Goal: Information Seeking & Learning: Compare options

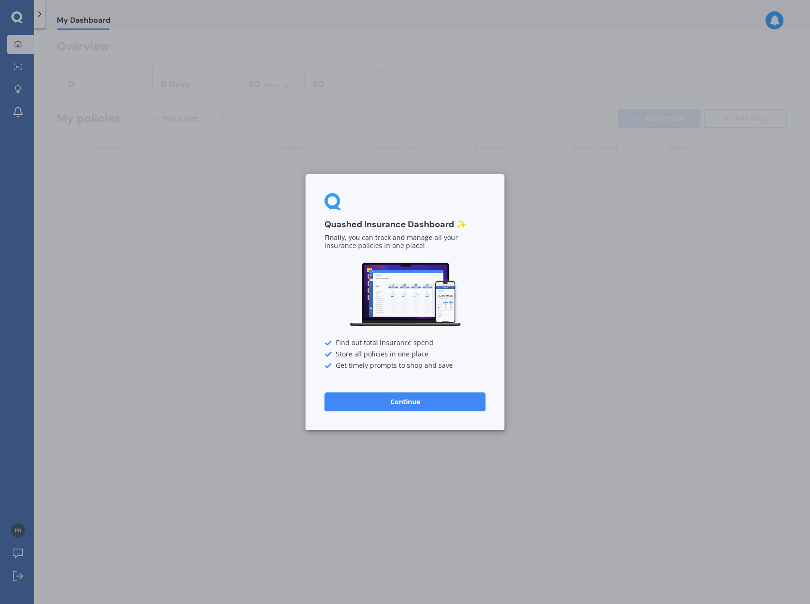
click at [417, 402] on button "Continue" at bounding box center [404, 401] width 161 height 19
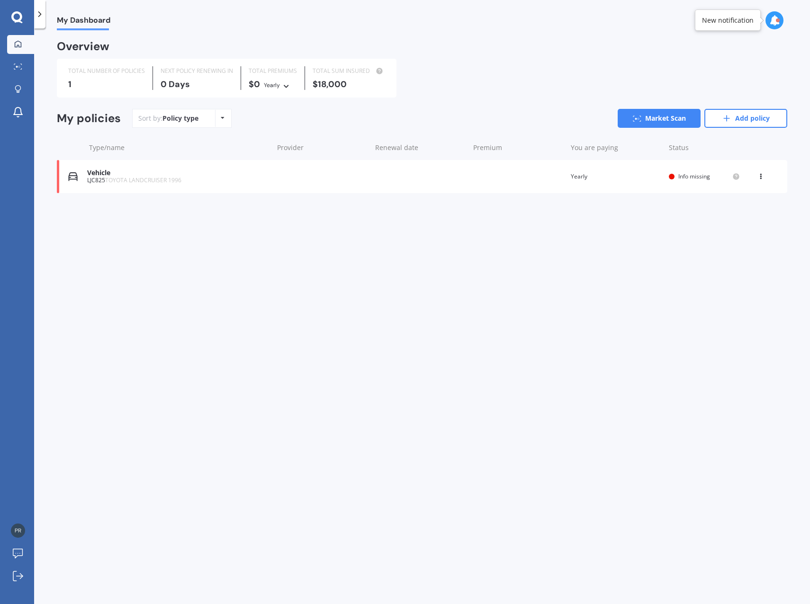
click at [109, 176] on div "Vehicle" at bounding box center [177, 173] width 181 height 8
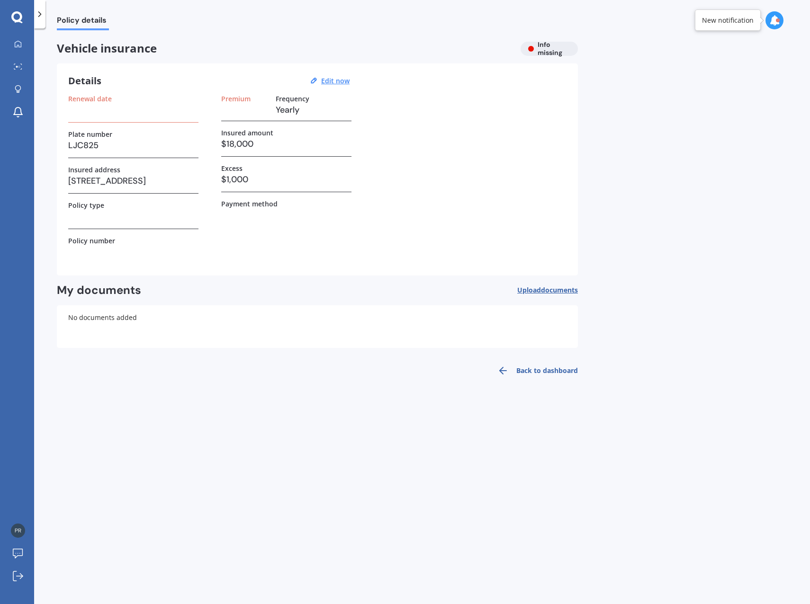
click at [99, 224] on div "Policy type" at bounding box center [133, 215] width 130 height 28
click at [66, 220] on div "Details Edit now Renewal date Plate number LJC825 Insured address [STREET_ADDRE…" at bounding box center [317, 169] width 521 height 212
click at [774, 21] on icon at bounding box center [774, 20] width 10 height 10
click at [681, 64] on b "Market Scan" at bounding box center [680, 61] width 38 height 7
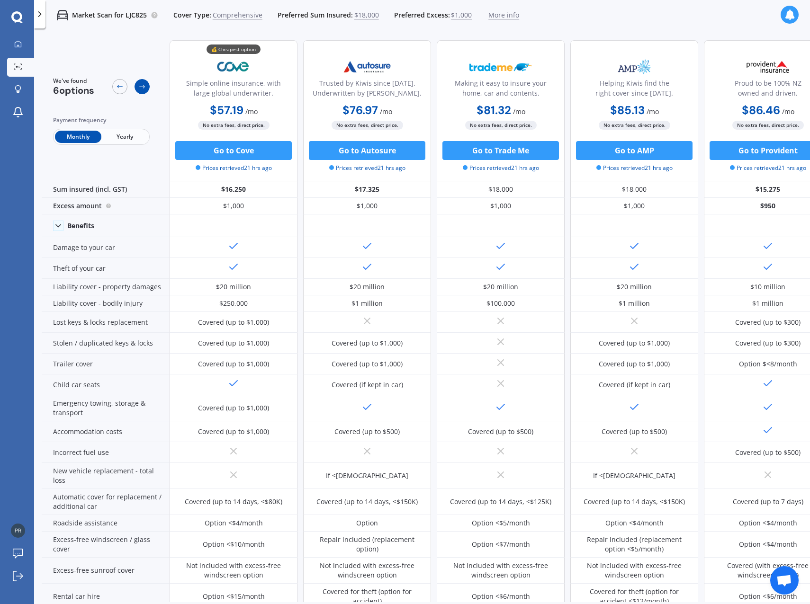
click at [142, 88] on icon at bounding box center [142, 87] width 8 height 8
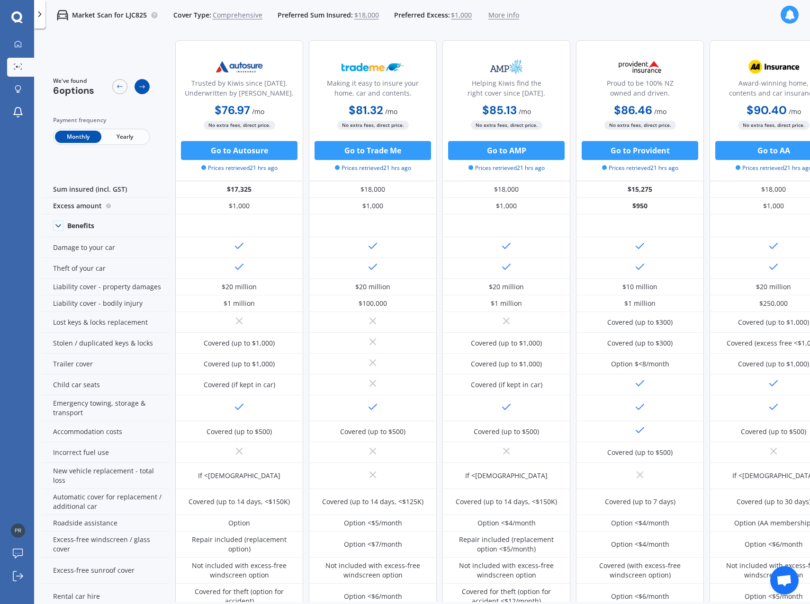
click at [146, 90] on div at bounding box center [142, 86] width 15 height 15
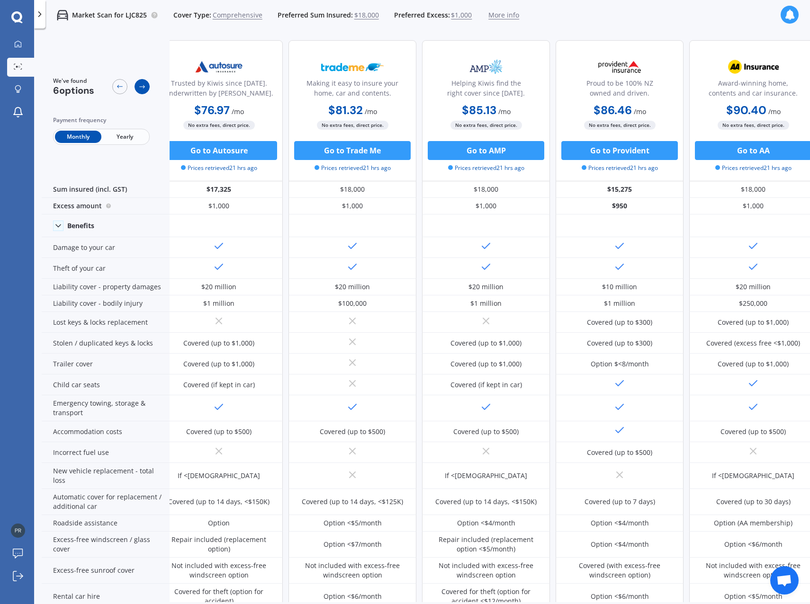
scroll to position [0, 160]
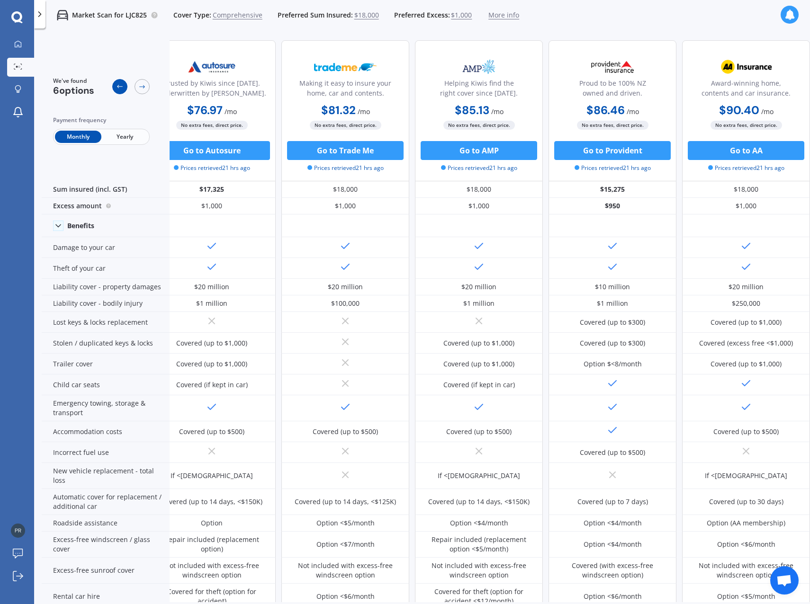
click at [124, 90] on div at bounding box center [119, 86] width 15 height 15
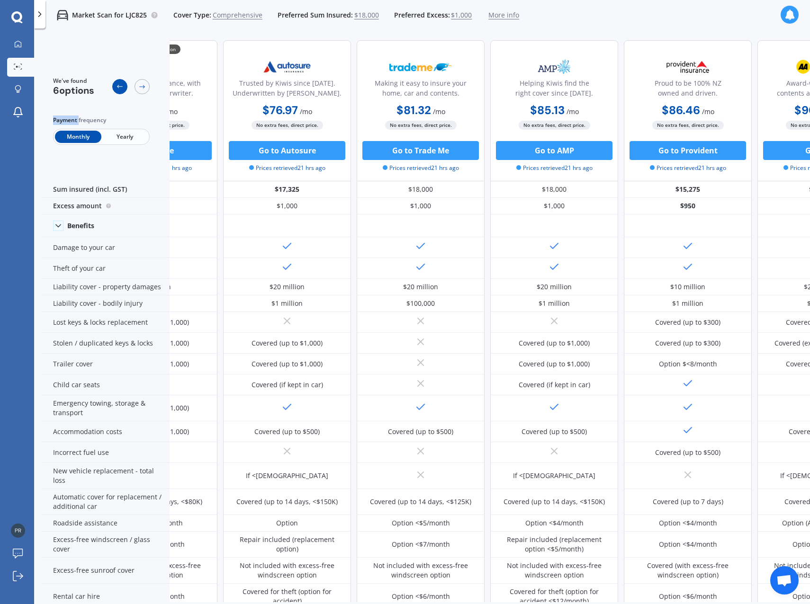
click at [124, 90] on div at bounding box center [119, 86] width 15 height 15
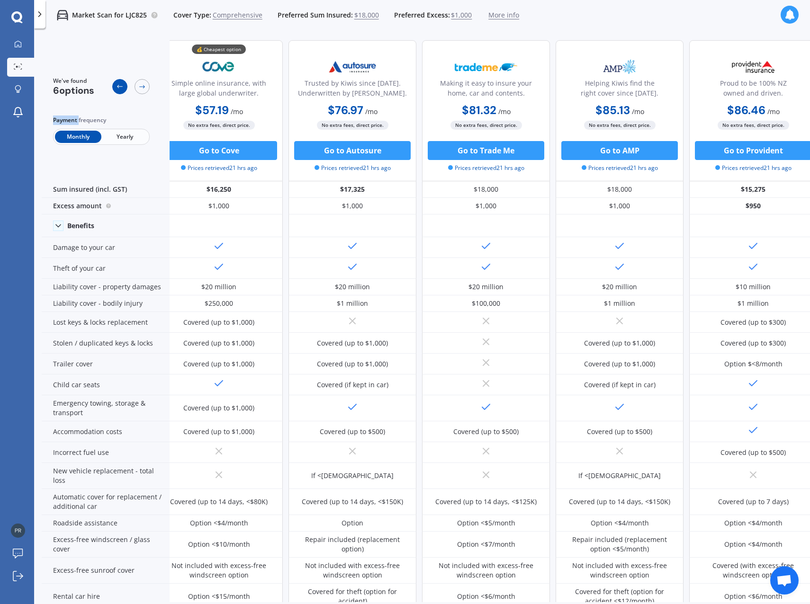
scroll to position [0, 0]
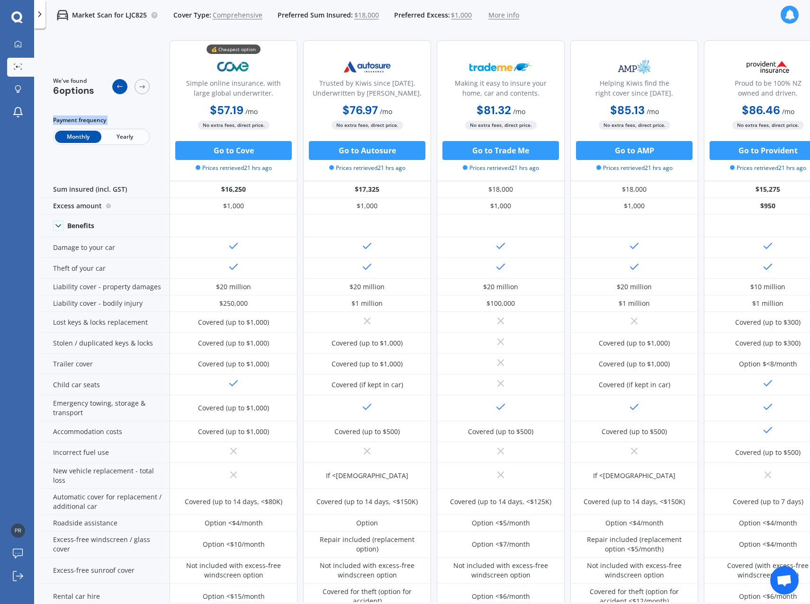
click at [124, 90] on div at bounding box center [119, 86] width 15 height 15
click at [457, 13] on span "$1,000" at bounding box center [461, 14] width 21 height 9
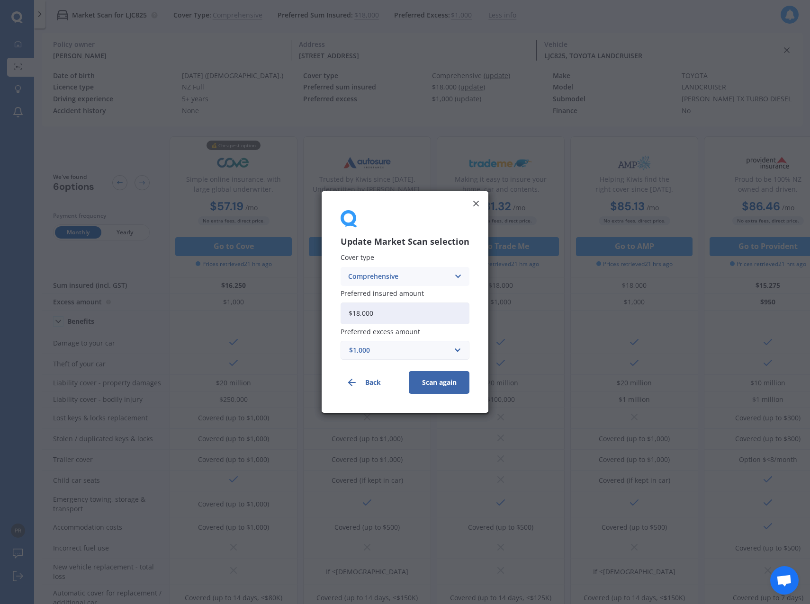
drag, startPoint x: 380, startPoint y: 315, endPoint x: 293, endPoint y: 306, distance: 88.0
click at [299, 308] on div "Update Market Scan selection Cover type Comprehensive Comprehensive Third Party…" at bounding box center [405, 302] width 810 height 604
type input "$20,000"
click at [381, 350] on div "$1,000" at bounding box center [399, 350] width 100 height 10
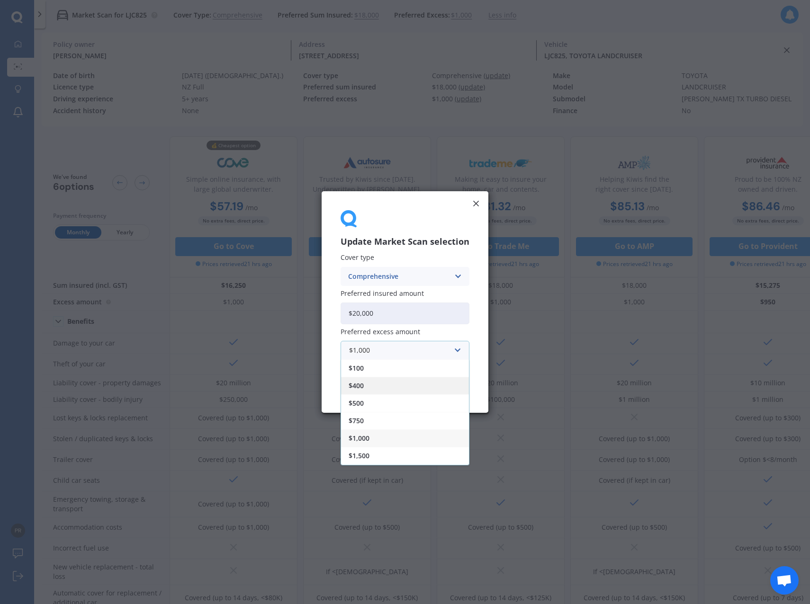
click at [364, 388] on span "$400" at bounding box center [356, 386] width 15 height 7
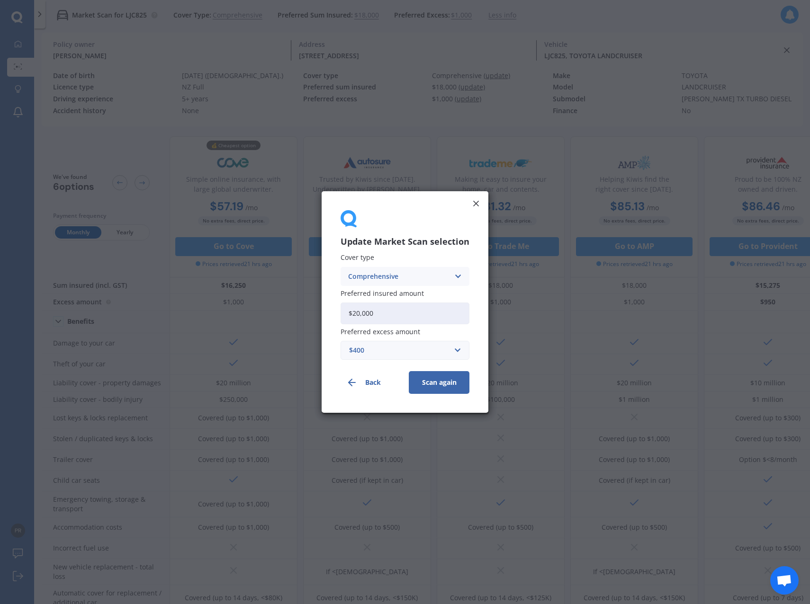
click at [430, 385] on button "Scan again" at bounding box center [439, 382] width 61 height 23
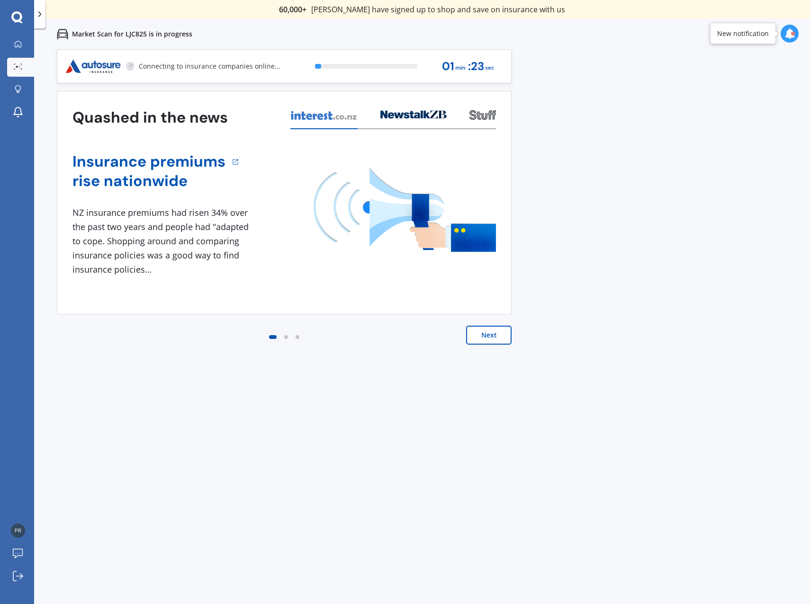
click at [789, 32] on icon at bounding box center [789, 33] width 10 height 10
click at [488, 332] on button "Next" at bounding box center [488, 335] width 45 height 19
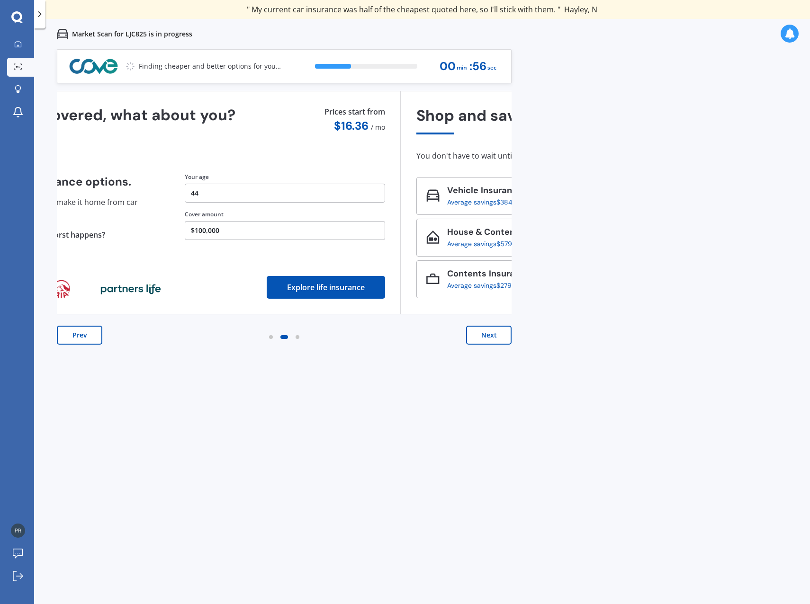
drag, startPoint x: 346, startPoint y: 230, endPoint x: 377, endPoint y: 237, distance: 32.0
click at [377, 237] on button "$100,000" at bounding box center [285, 230] width 200 height 19
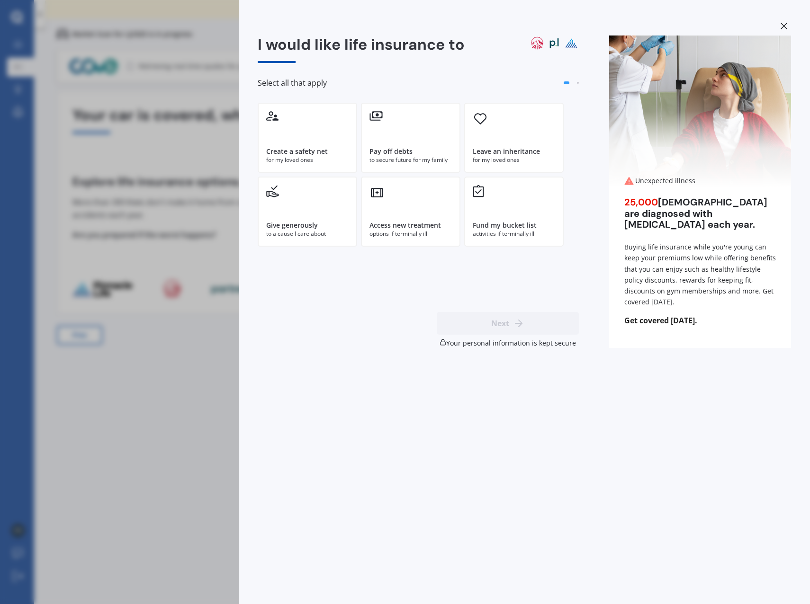
click at [108, 413] on div "I would like life insurance to Select all that apply Create a safety net for my…" at bounding box center [405, 302] width 810 height 604
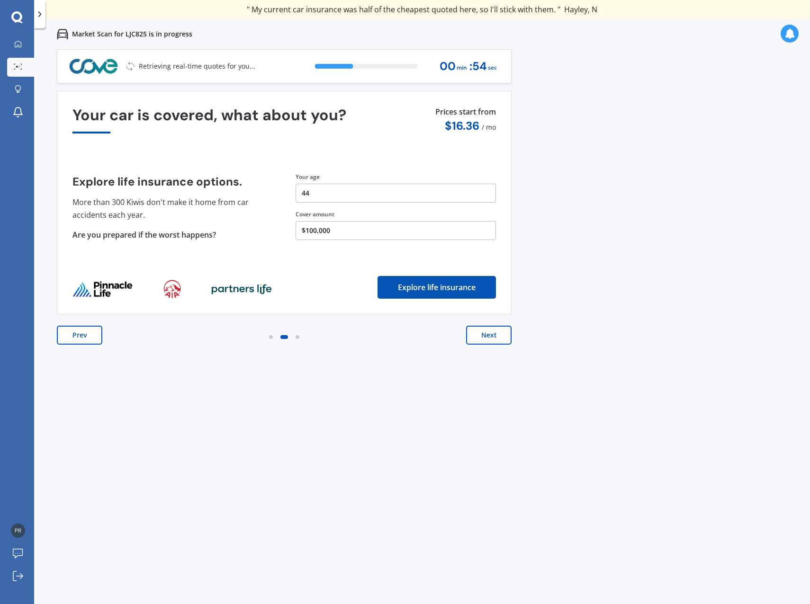
click at [305, 229] on button "$100,000" at bounding box center [396, 230] width 200 height 19
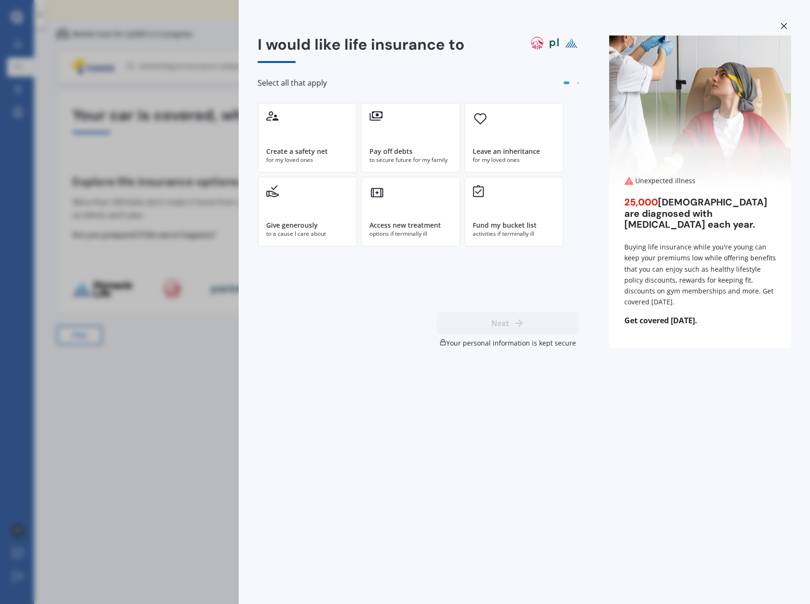
click at [152, 423] on div "I would like life insurance to Select all that apply Create a safety net for my…" at bounding box center [405, 302] width 810 height 604
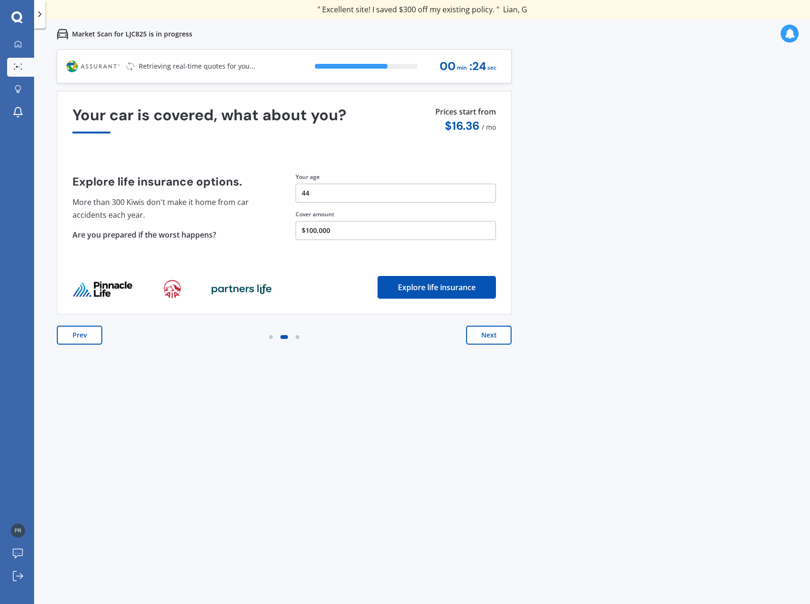
click at [427, 287] on button "Explore life insurance" at bounding box center [436, 287] width 118 height 23
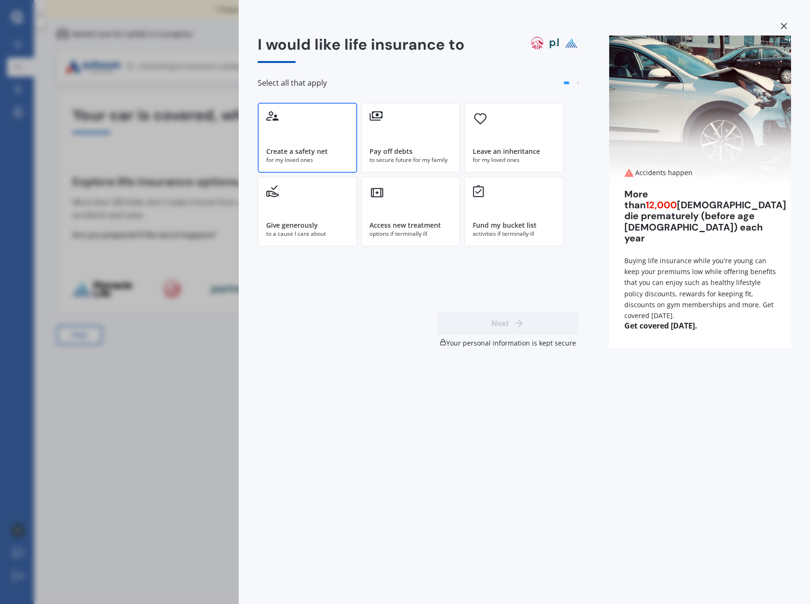
click at [317, 135] on div "Create a safety net for my loved ones" at bounding box center [307, 138] width 99 height 70
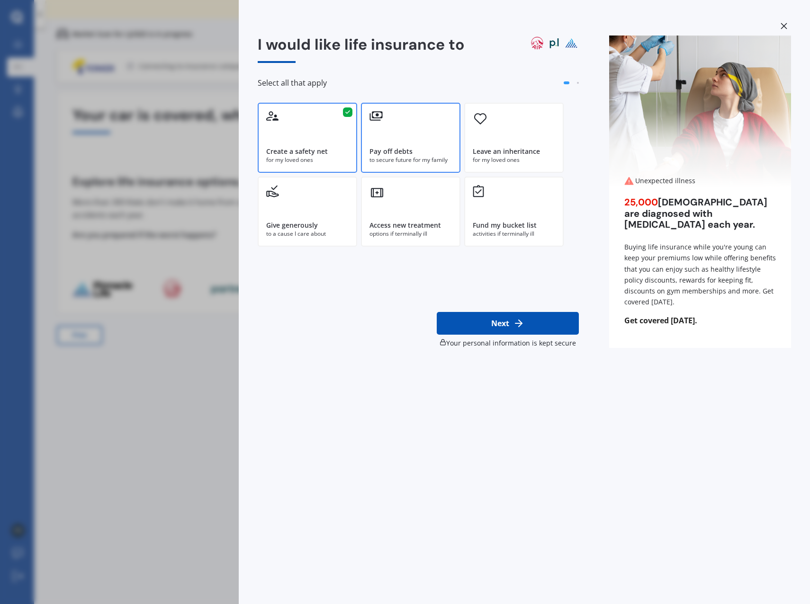
click at [406, 144] on div "Pay off debts to secure future for my family" at bounding box center [410, 138] width 99 height 70
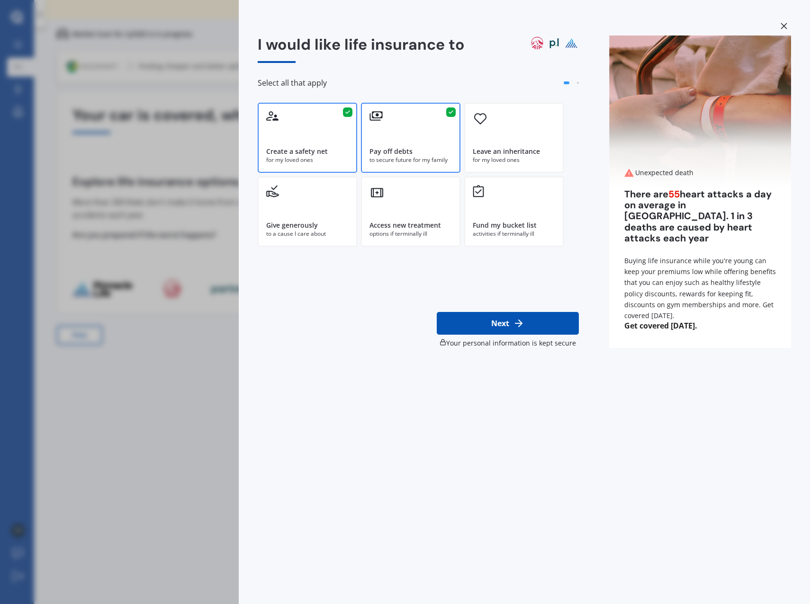
click at [509, 323] on button "Next" at bounding box center [508, 323] width 142 height 23
select select "07"
select select "12"
select select "1980"
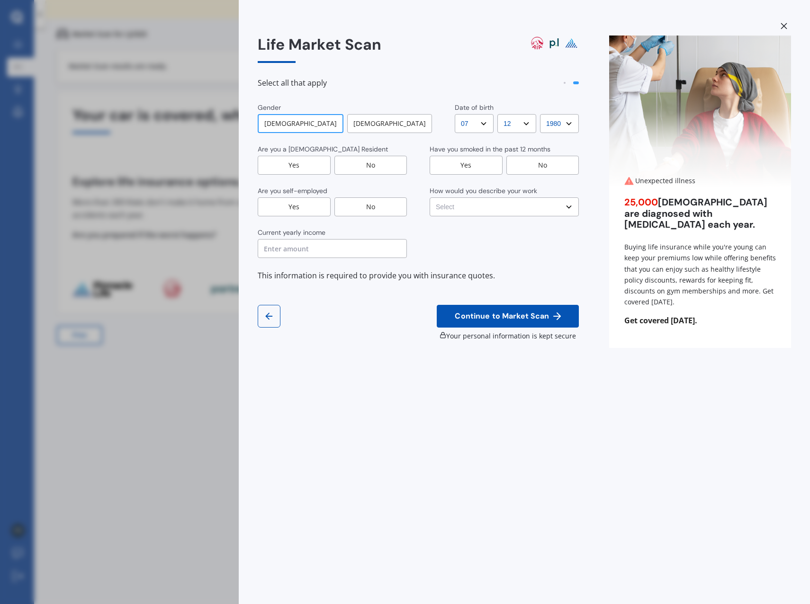
click at [320, 122] on div "[DEMOGRAPHIC_DATA]" at bounding box center [301, 123] width 86 height 19
click at [304, 165] on div "Yes" at bounding box center [294, 165] width 73 height 19
click at [359, 207] on div "No" at bounding box center [370, 206] width 73 height 19
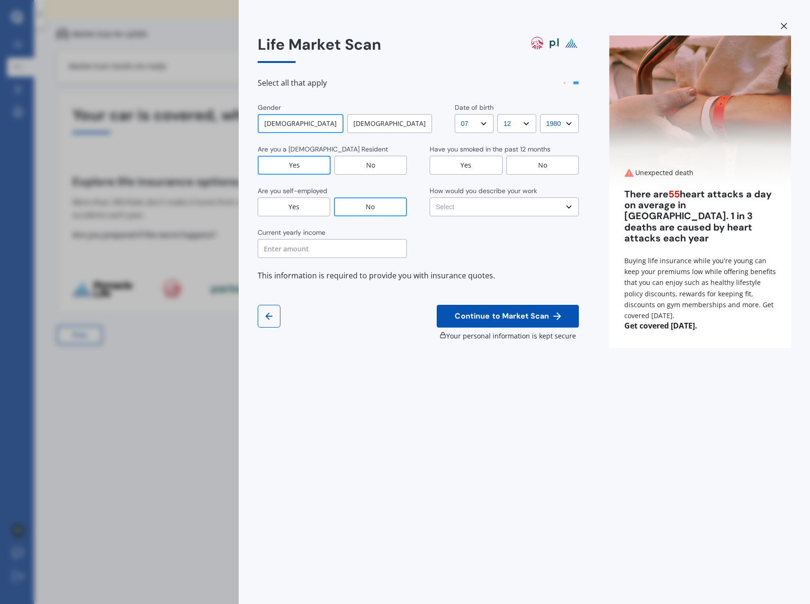
click at [318, 251] on input "text" at bounding box center [332, 248] width 149 height 19
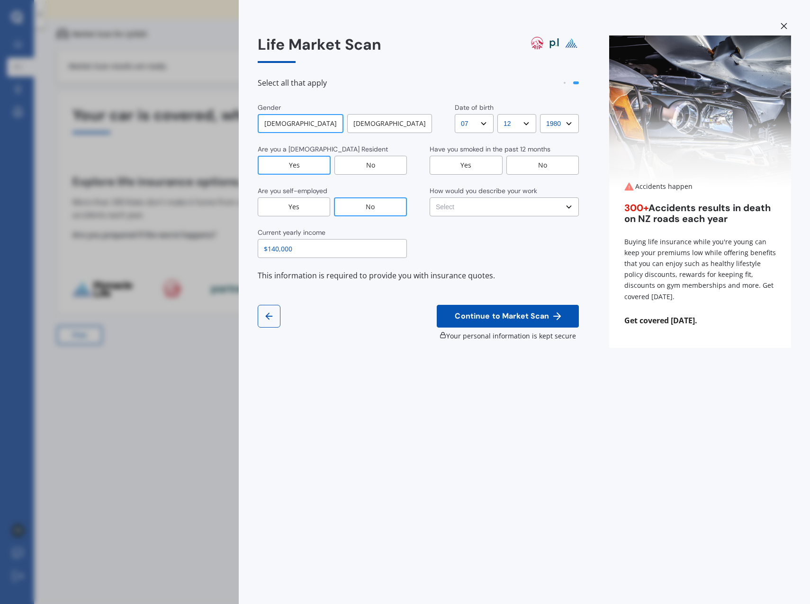
type input "$140,000"
click at [548, 164] on div "No" at bounding box center [542, 165] width 73 height 19
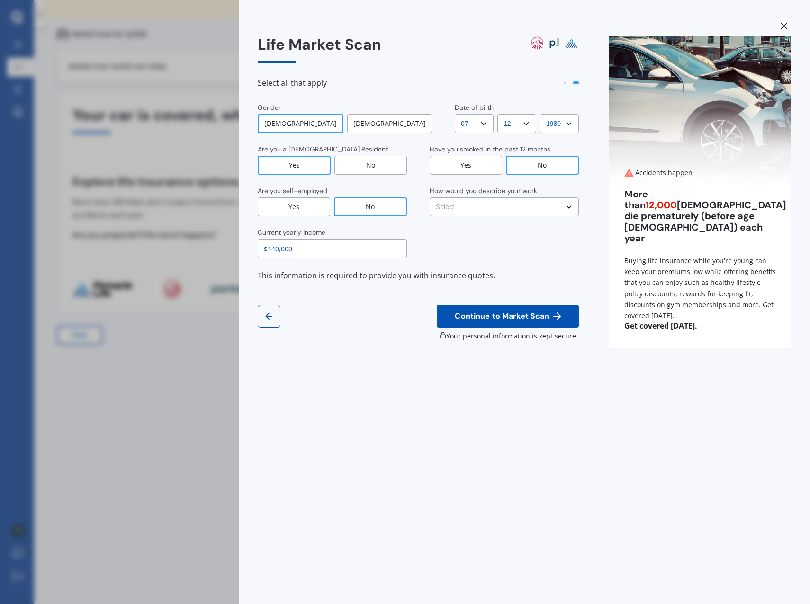
click at [481, 207] on select "Select No manual work e.g. lawyer, consultant, engineer Light manual work [PERS…" at bounding box center [504, 206] width 149 height 19
select select "Light manual work e.g. plumber, nurse, hairdresser"
click at [430, 197] on select "Select No manual work e.g. lawyer, consultant, engineer Light manual work [PERS…" at bounding box center [504, 206] width 149 height 19
click at [511, 317] on span "Continue to Market Scan" at bounding box center [502, 316] width 98 height 9
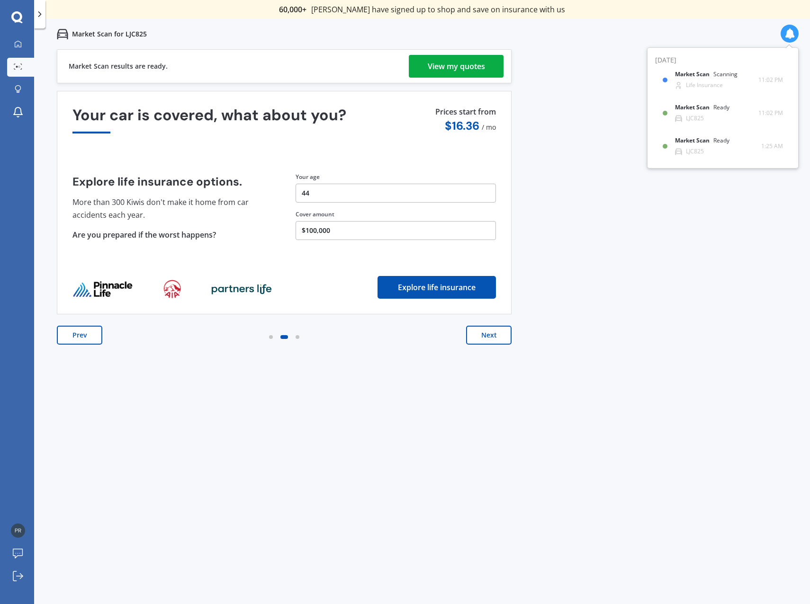
click at [459, 64] on div "View my quotes" at bounding box center [456, 66] width 57 height 23
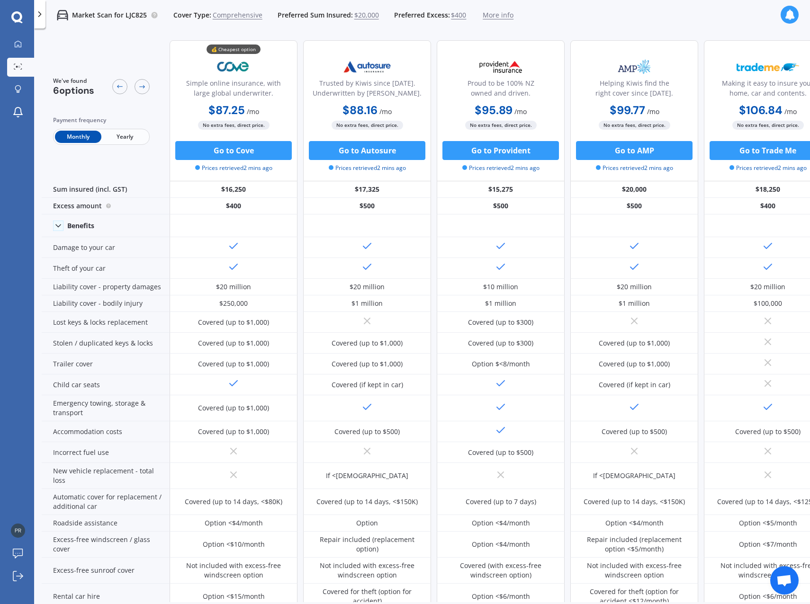
click at [40, 16] on icon at bounding box center [39, 13] width 9 height 9
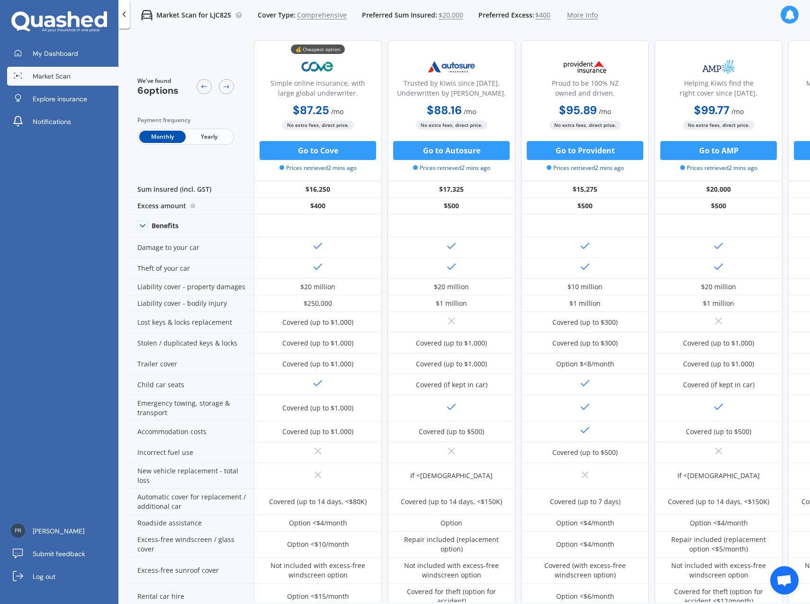
click at [580, 15] on span "More info" at bounding box center [582, 14] width 31 height 9
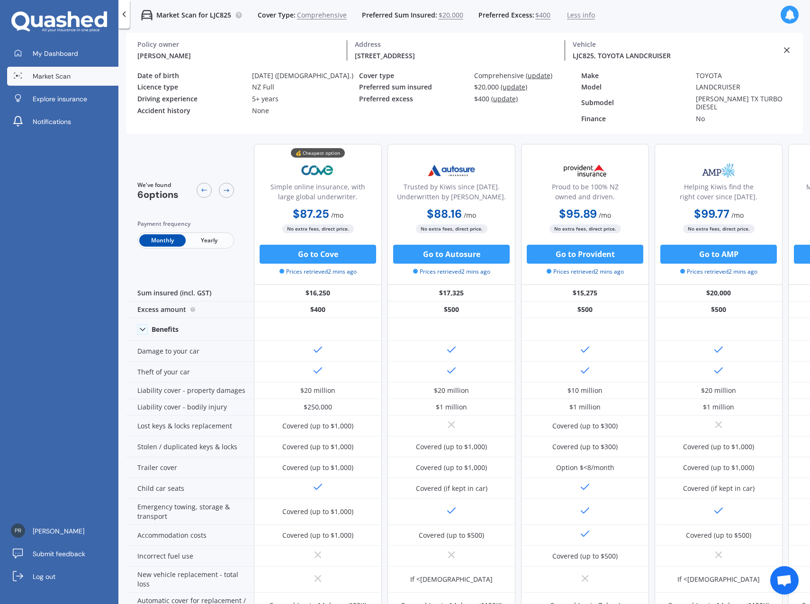
click at [787, 51] on icon at bounding box center [786, 49] width 9 height 9
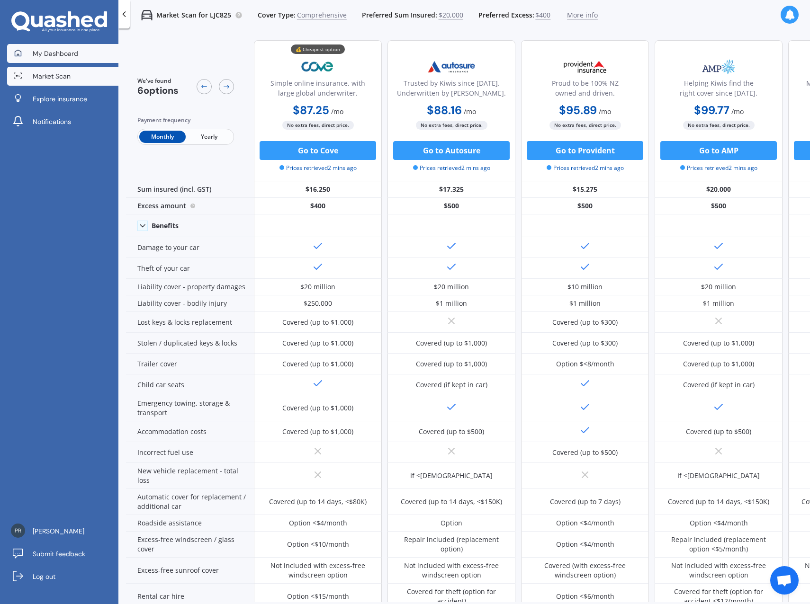
click at [53, 51] on span "My Dashboard" at bounding box center [55, 53] width 45 height 9
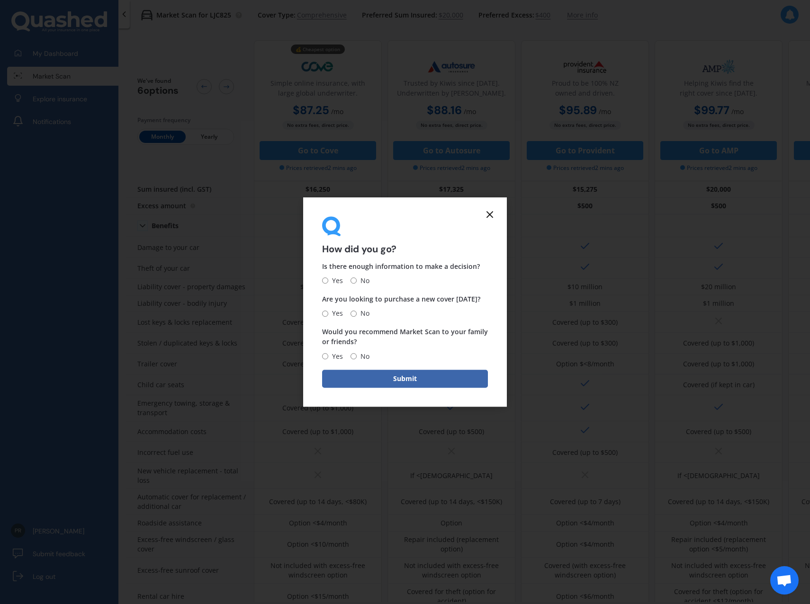
click at [486, 215] on icon at bounding box center [489, 214] width 11 height 11
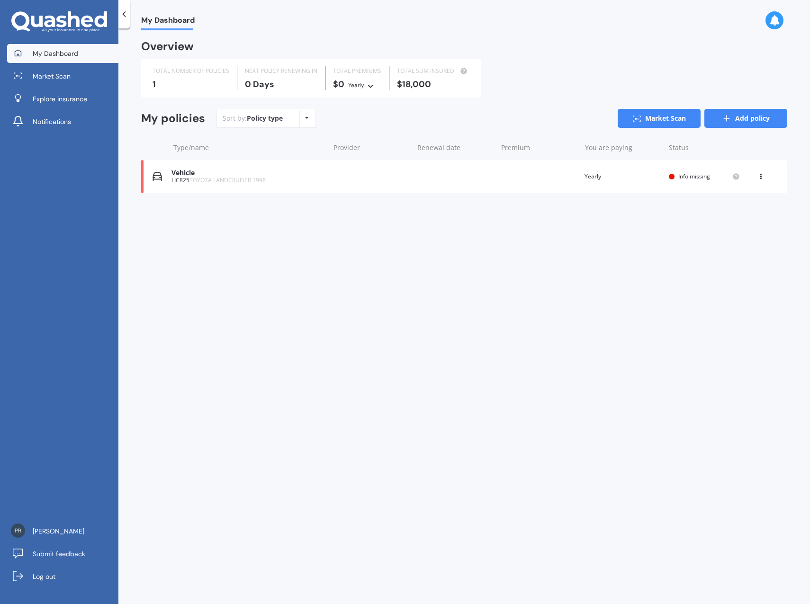
click at [746, 120] on link "Add policy" at bounding box center [745, 118] width 83 height 19
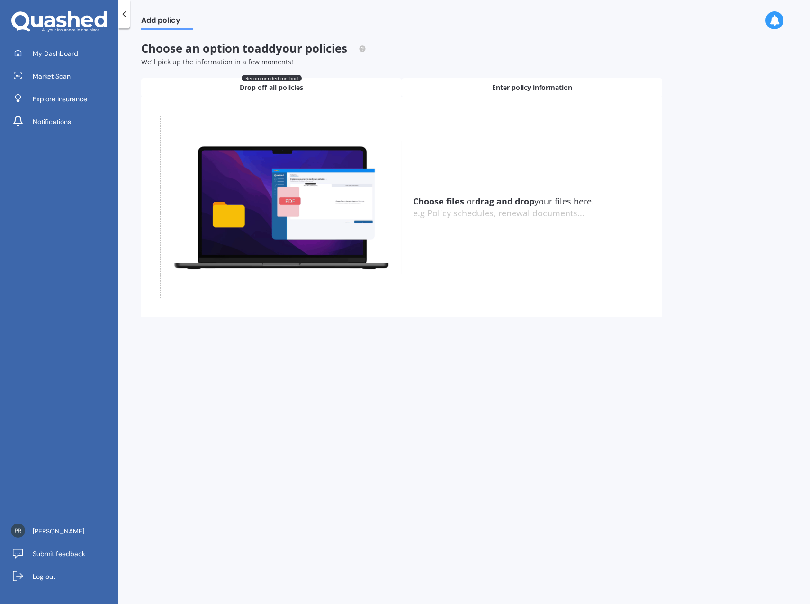
click at [516, 90] on span "Enter policy information" at bounding box center [532, 87] width 80 height 9
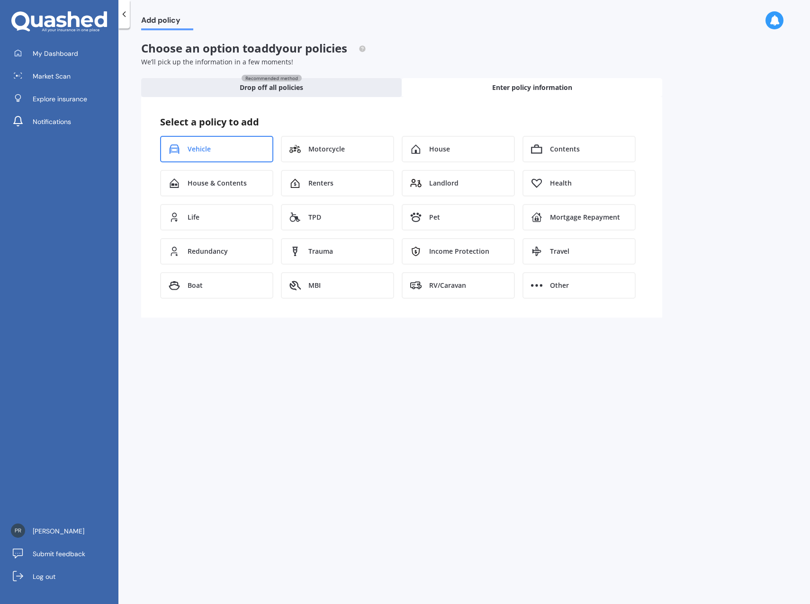
click at [197, 149] on span "Vehicle" at bounding box center [199, 148] width 23 height 9
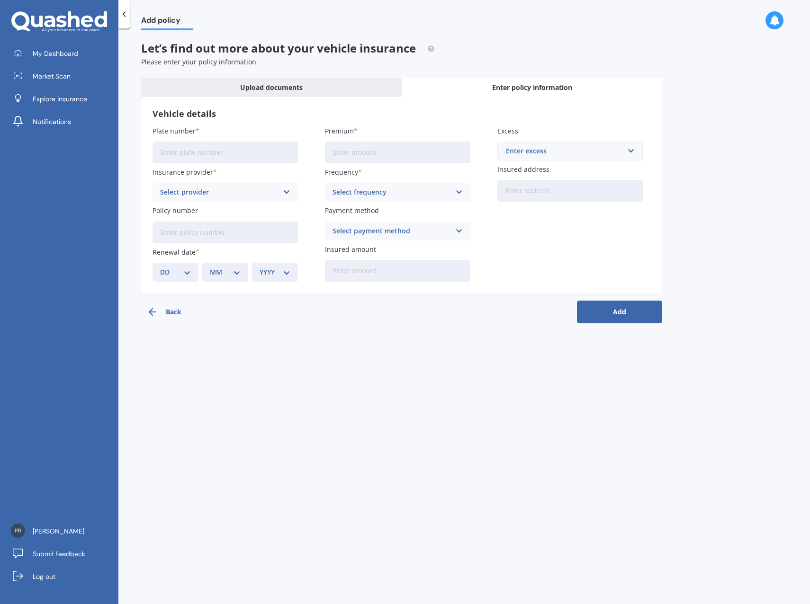
click at [176, 154] on input "Plate number" at bounding box center [225, 153] width 145 height 22
type input "KFM499"
click at [350, 153] on input "Premium" at bounding box center [397, 153] width 145 height 22
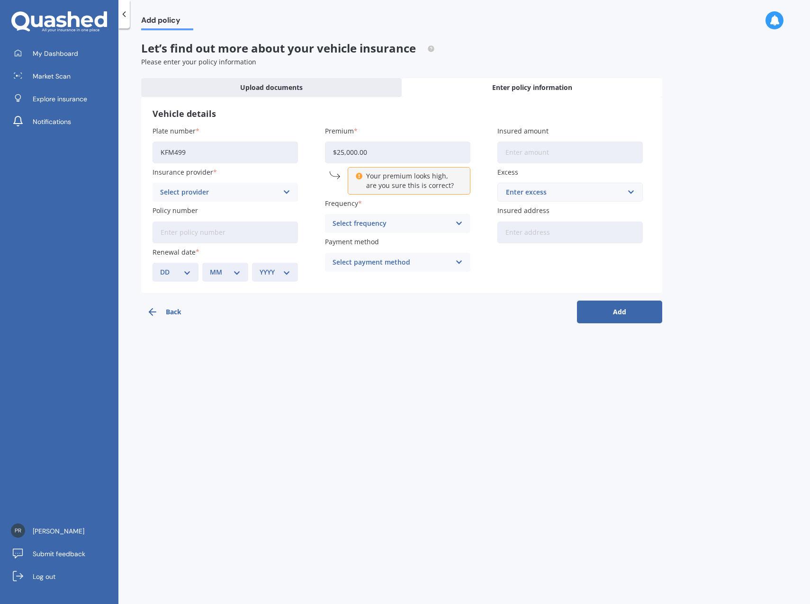
type input "$25,000.00"
click at [182, 191] on div "Select provider" at bounding box center [219, 192] width 118 height 10
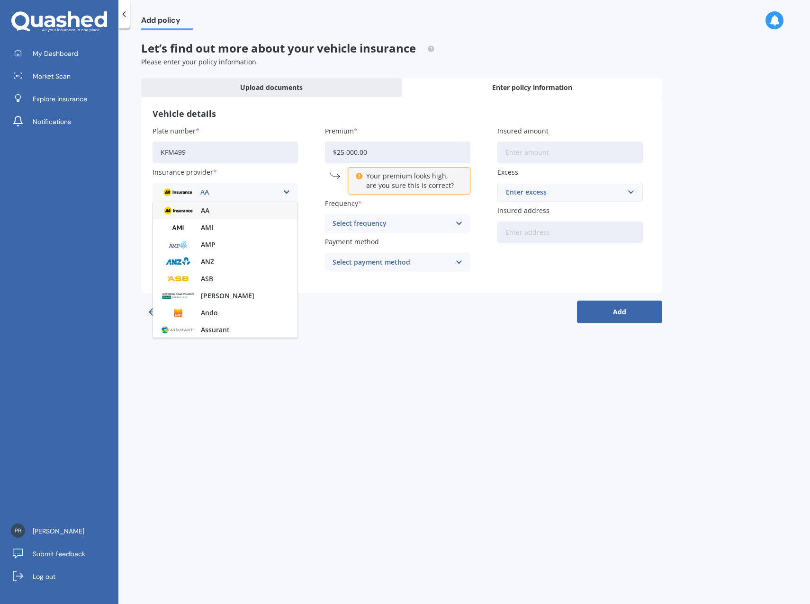
click at [180, 186] on div "AA AA AMI AMP ANZ ASB Aioi Nissay Dowa Ando Assurant Autosure BNZ Co-Operative …" at bounding box center [225, 192] width 145 height 19
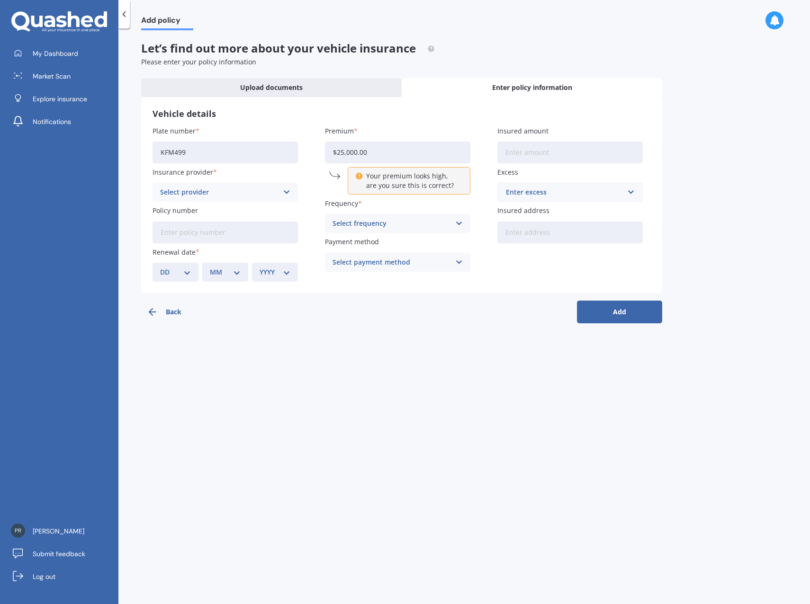
drag, startPoint x: 353, startPoint y: 148, endPoint x: 295, endPoint y: 145, distance: 58.8
click at [295, 145] on div "Plate number KFM499 Insurance provider Select provider AA AMI AMP ANZ ASB Aioi …" at bounding box center [402, 204] width 498 height 156
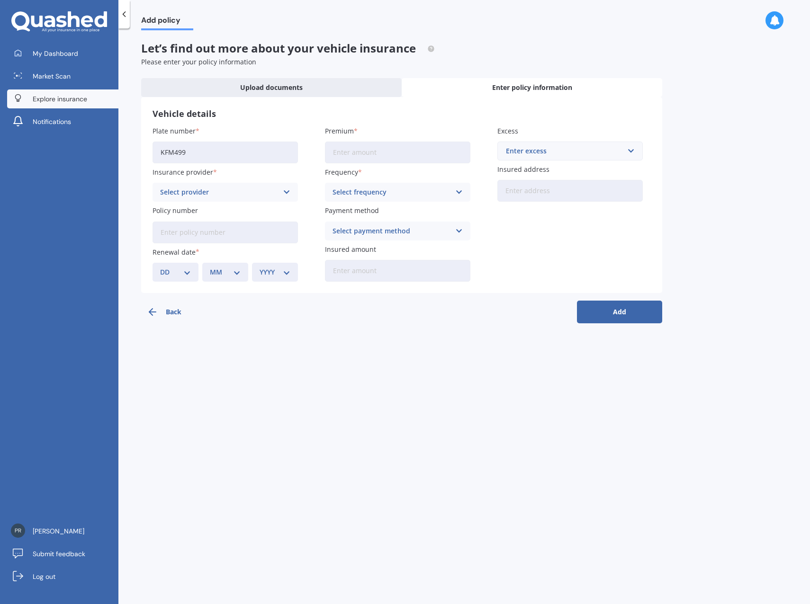
click at [72, 103] on span "Explore insurance" at bounding box center [60, 98] width 54 height 9
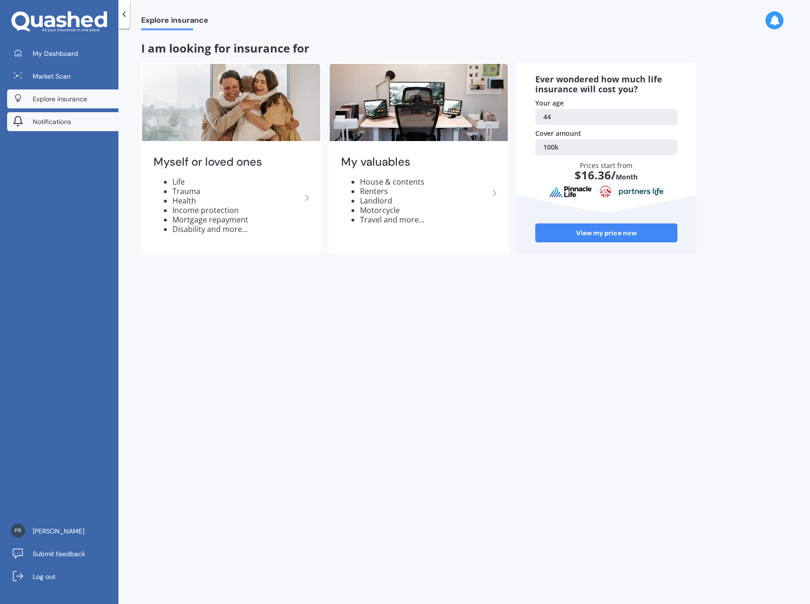
click at [53, 121] on span "Notifications" at bounding box center [52, 121] width 38 height 9
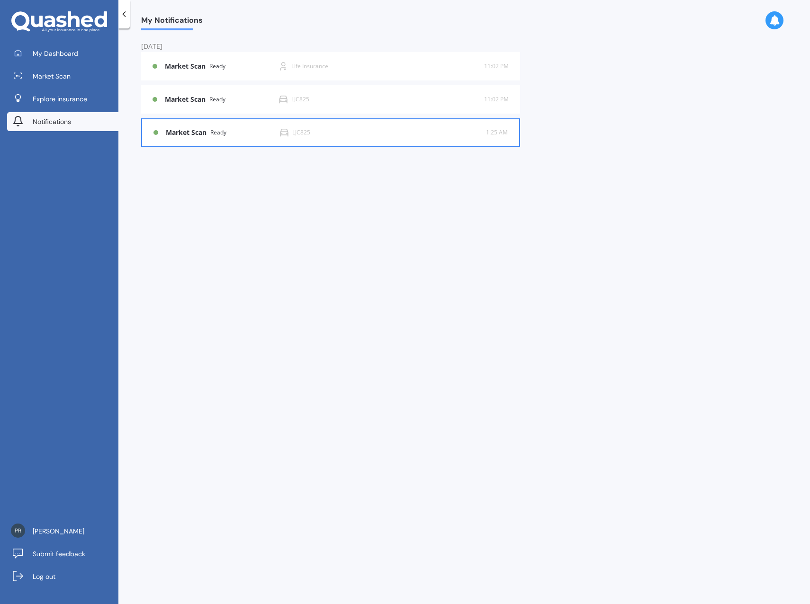
drag, startPoint x: 482, startPoint y: 132, endPoint x: 435, endPoint y: 144, distance: 47.8
click at [435, 144] on div "Market Scan Ready LJC825 1:25 AM 1:25 AM" at bounding box center [330, 132] width 354 height 27
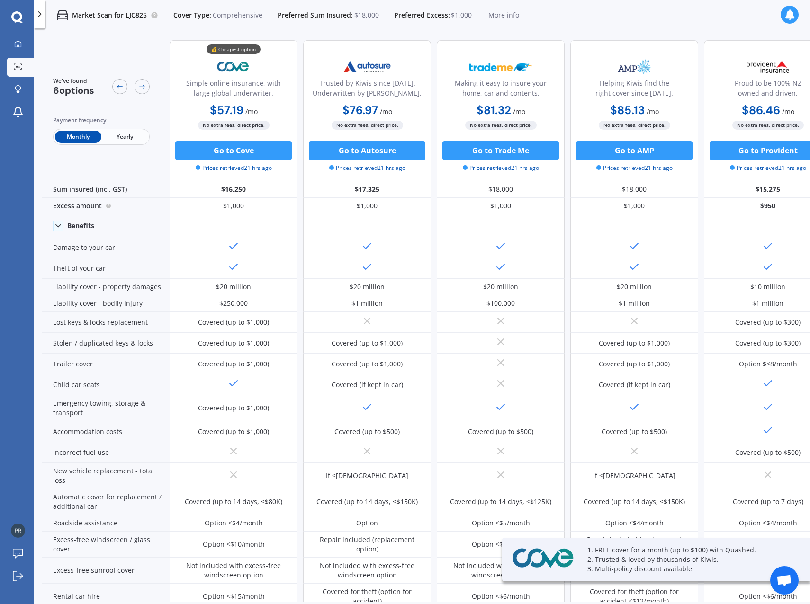
click at [40, 19] on div at bounding box center [39, 14] width 11 height 28
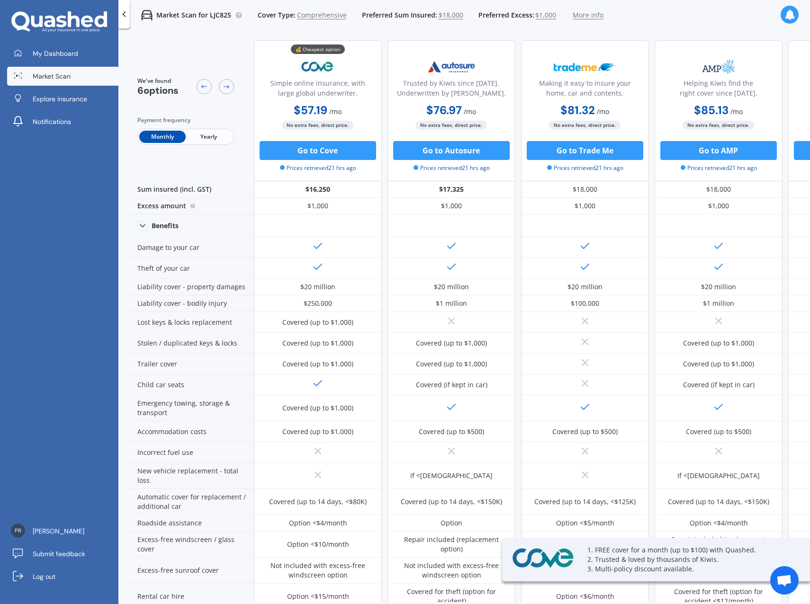
drag, startPoint x: 51, startPoint y: 74, endPoint x: 26, endPoint y: 263, distance: 190.6
click at [24, 265] on div "My Dashboard Market Scan Explore insurance Notifications [PERSON_NAME] Submit f…" at bounding box center [59, 324] width 118 height 560
click at [46, 81] on link "Market Scan" at bounding box center [62, 76] width 111 height 19
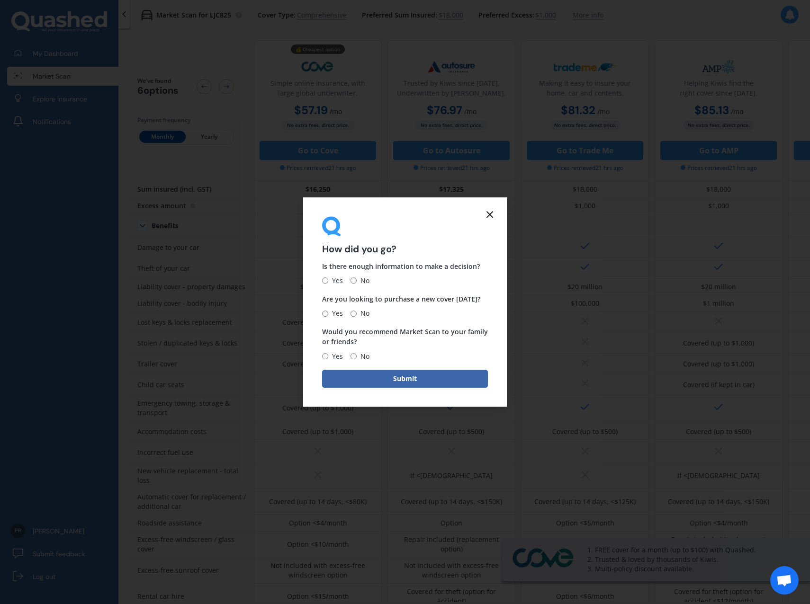
click at [484, 213] on form "How did you go? Is there enough information to make a decision? Yes No Are you …" at bounding box center [405, 301] width 204 height 209
click at [489, 214] on line at bounding box center [490, 215] width 6 height 6
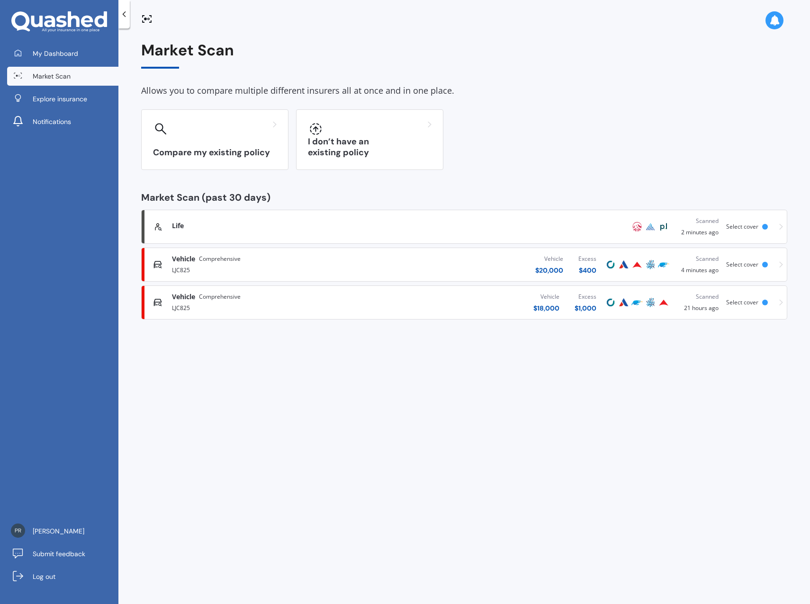
click at [54, 21] on icon at bounding box center [49, 22] width 11 height 12
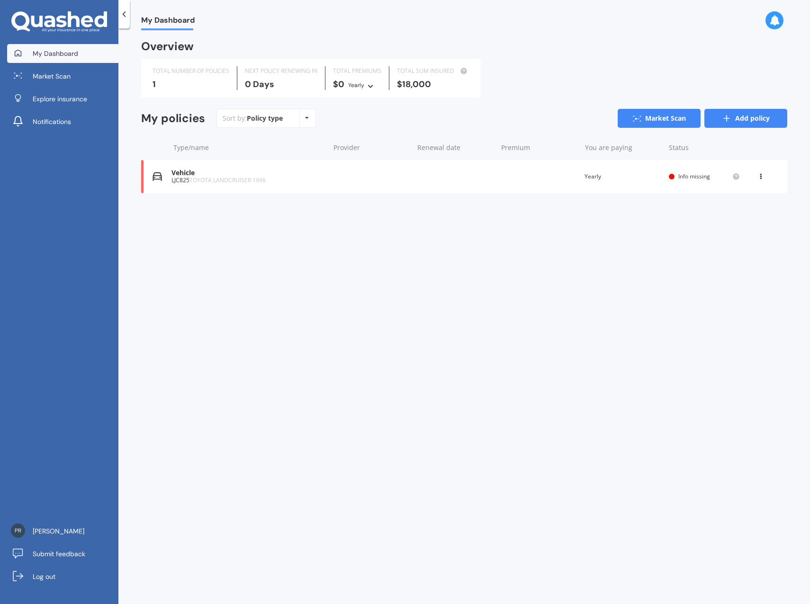
click at [755, 121] on link "Add policy" at bounding box center [745, 118] width 83 height 19
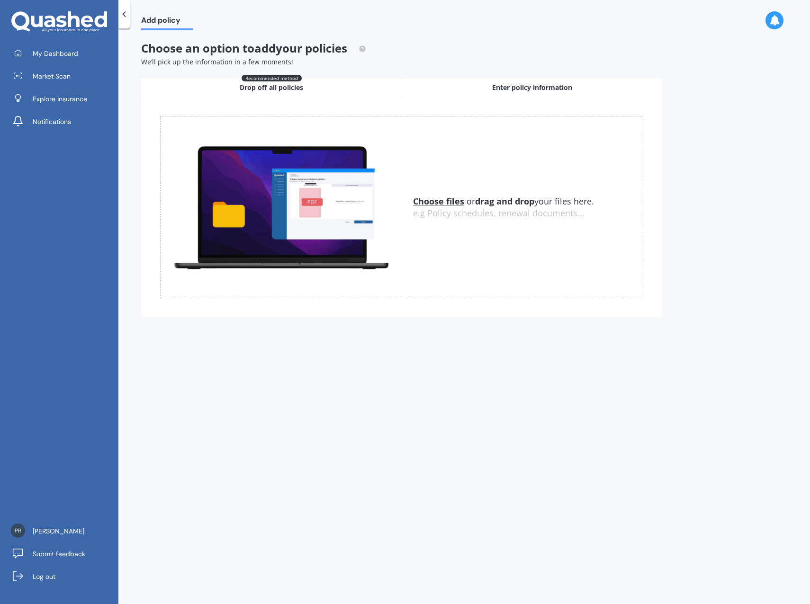
click at [534, 86] on span "Enter policy information" at bounding box center [532, 87] width 80 height 9
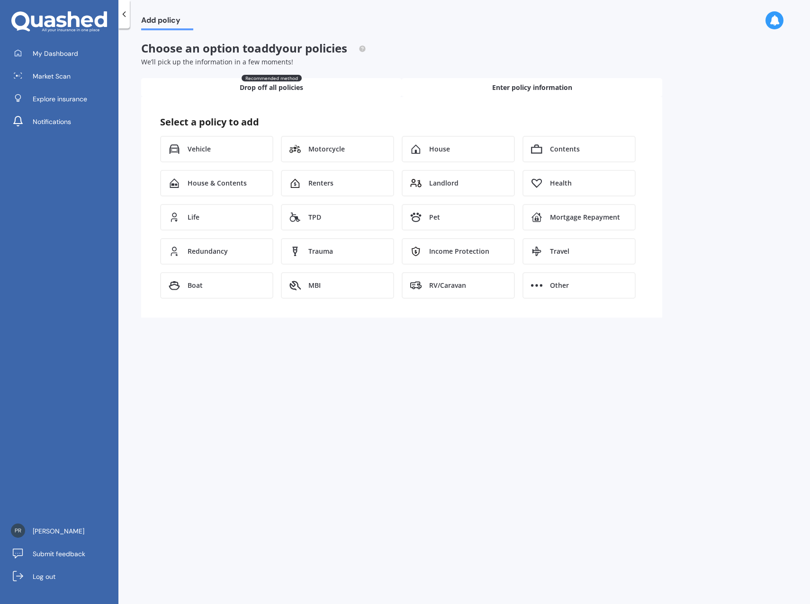
click at [347, 82] on div "Recommended method Drop off all policies" at bounding box center [271, 87] width 260 height 19
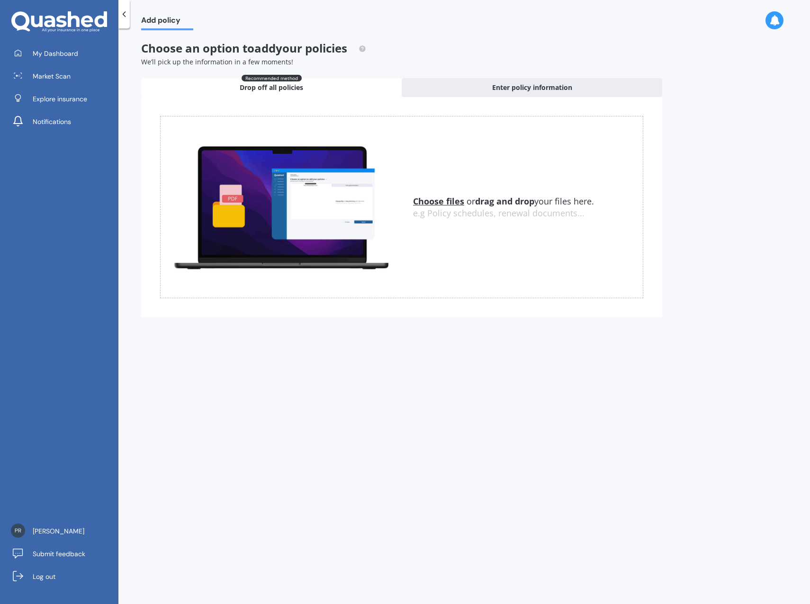
click at [166, 24] on span "Add policy" at bounding box center [167, 22] width 52 height 13
click at [126, 18] on icon at bounding box center [123, 13] width 9 height 9
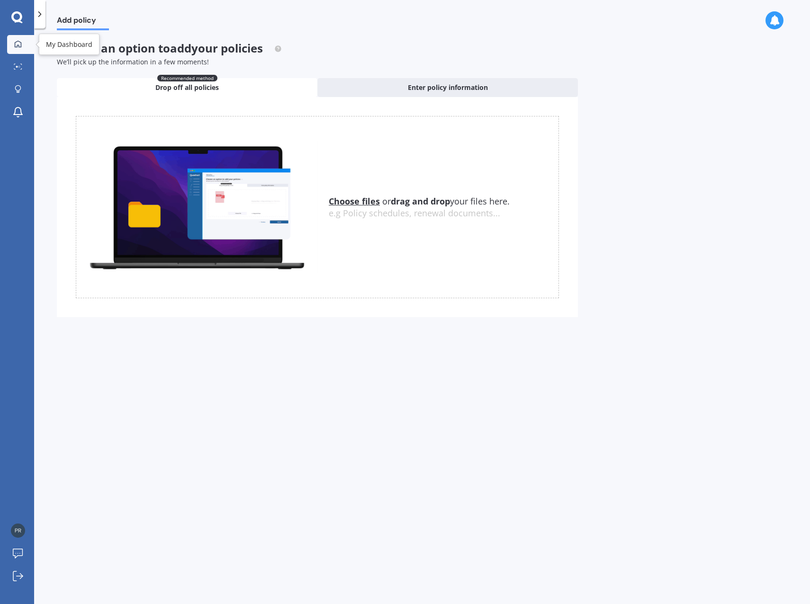
click at [25, 47] on link "My Dashboard" at bounding box center [20, 44] width 27 height 19
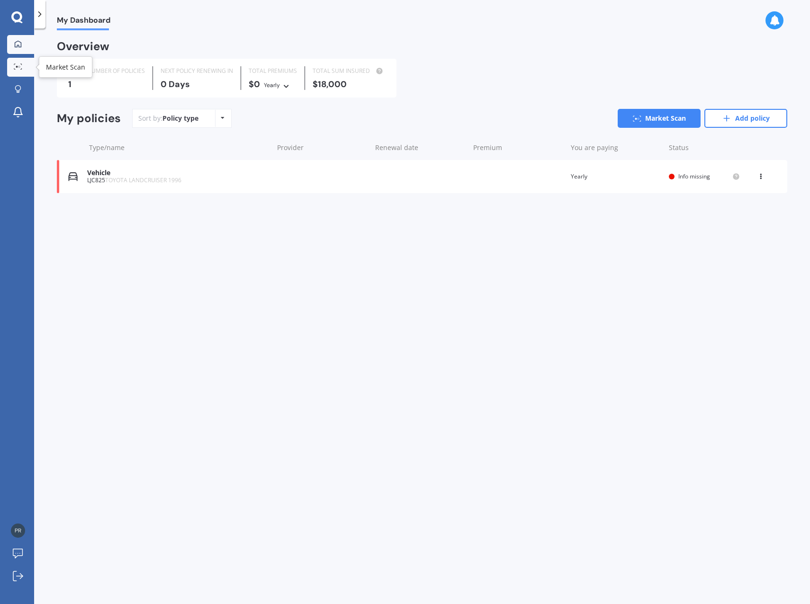
click at [14, 62] on link "Market Scan" at bounding box center [20, 67] width 27 height 19
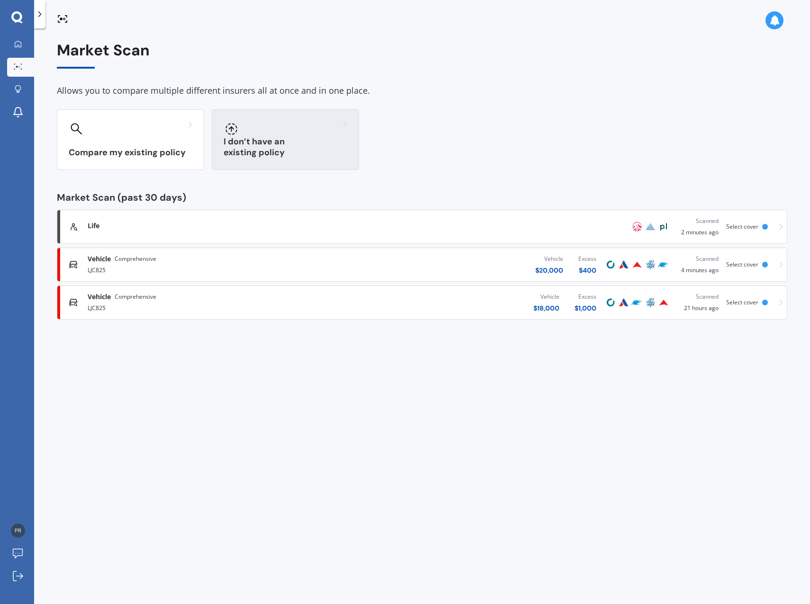
click at [313, 143] on div "I don’t have an existing policy" at bounding box center [285, 139] width 147 height 61
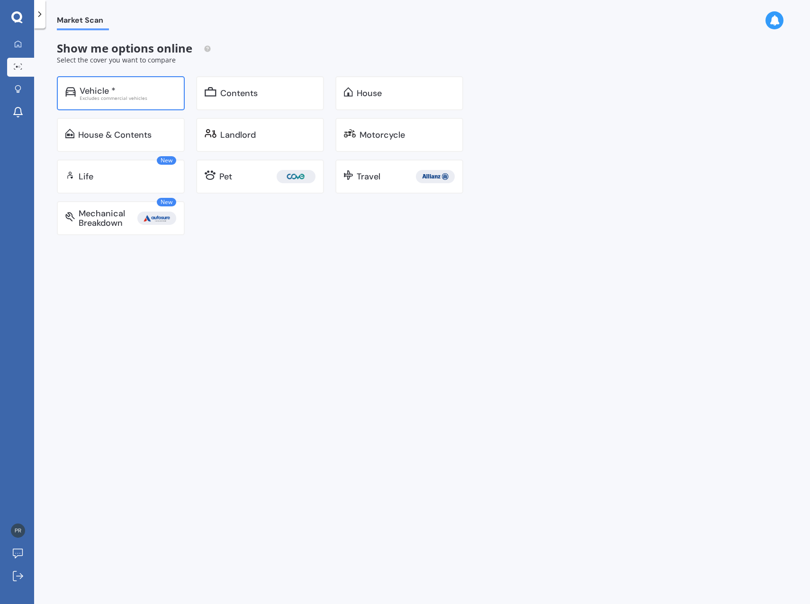
click at [115, 100] on div "Excludes commercial vehicles" at bounding box center [128, 98] width 97 height 5
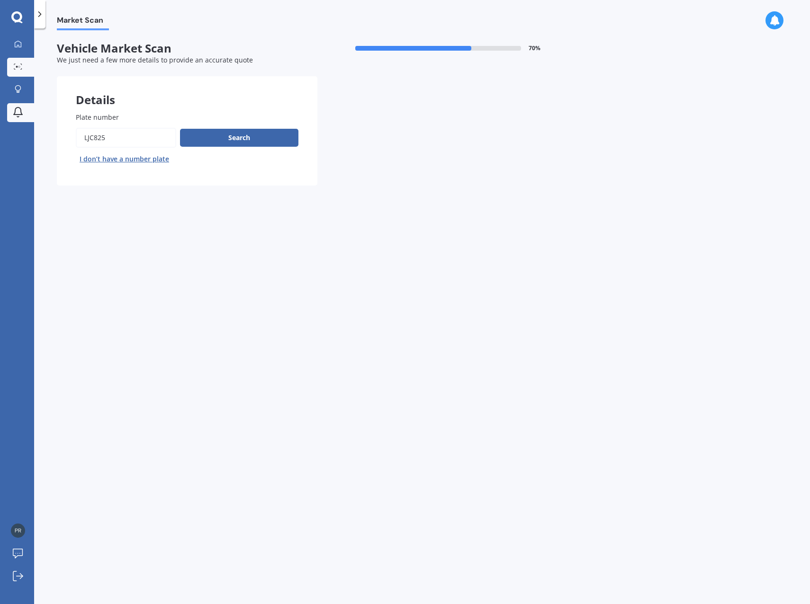
drag, startPoint x: 137, startPoint y: 139, endPoint x: 18, endPoint y: 122, distance: 121.0
click at [26, 128] on div "My Dashboard Market Scan Explore insurance Notifications [PERSON_NAME] Submit f…" at bounding box center [405, 302] width 810 height 604
type input "KFM499"
click at [251, 137] on button "Search" at bounding box center [239, 138] width 118 height 18
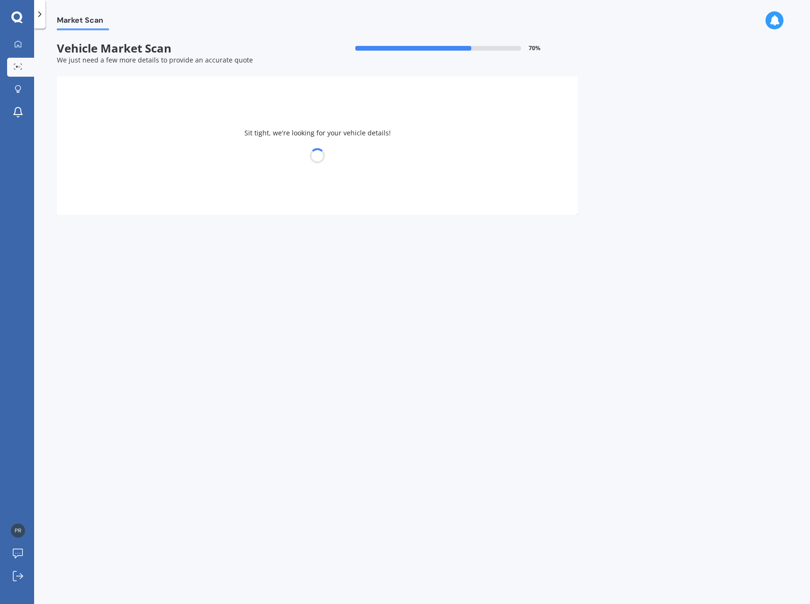
select select "MITSUBISHI"
select select "OUTLANDER"
select select "07"
select select "12"
select select "1980"
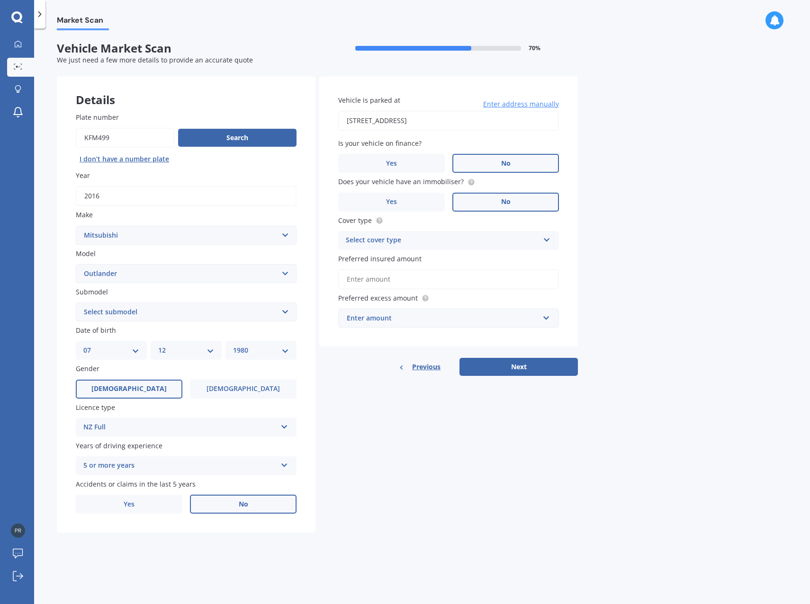
click at [408, 242] on div "Select cover type" at bounding box center [442, 240] width 193 height 11
click at [396, 260] on span "Comprehensive" at bounding box center [371, 258] width 50 height 9
click at [414, 281] on input "Preferred insured amount" at bounding box center [448, 279] width 221 height 20
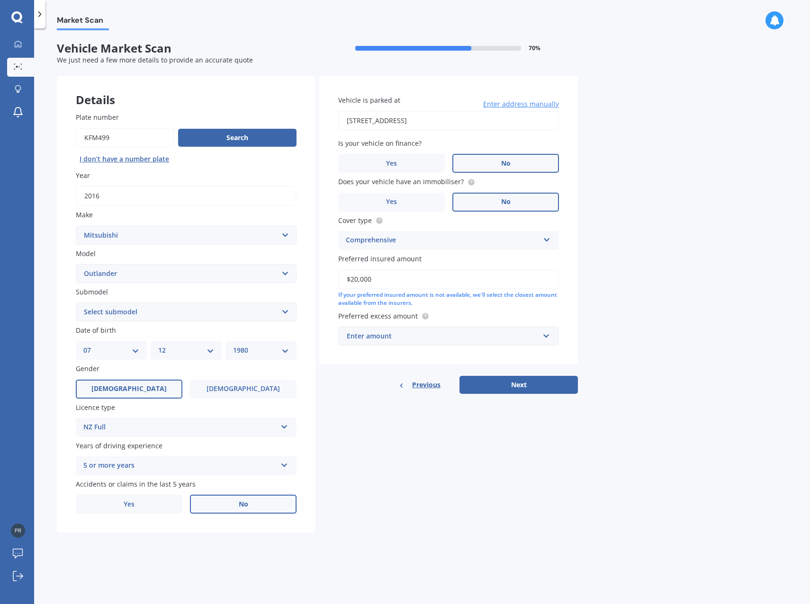
click at [355, 279] on input "$20,000" at bounding box center [448, 279] width 221 height 20
type input "$25,000"
click at [401, 339] on div "Enter amount" at bounding box center [443, 336] width 192 height 10
click at [358, 388] on span "$500" at bounding box center [353, 389] width 15 height 9
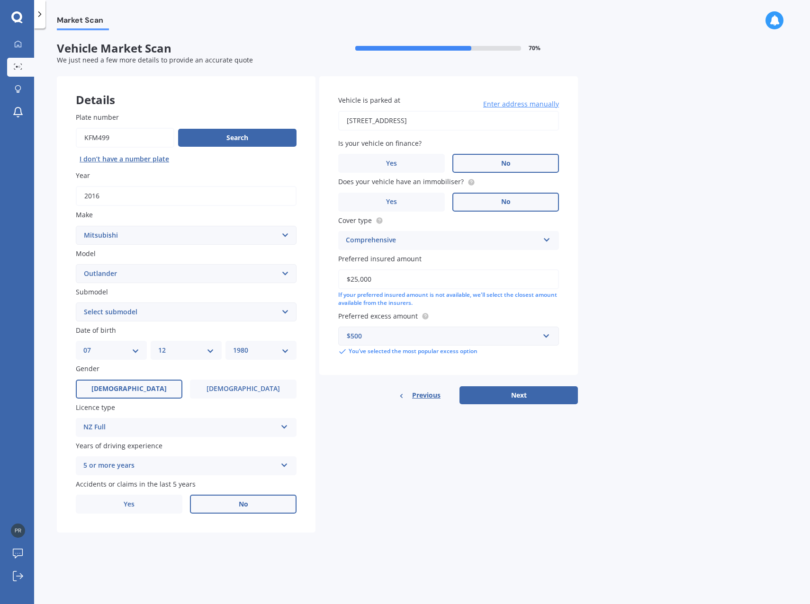
click at [108, 314] on select "Select submodel (All other) 2.4 Litre Station Wagon 3.0 Litre AWD 3.0 VRX Auto …" at bounding box center [186, 312] width 221 height 19
click at [108, 312] on select "Select submodel (All other) 2.4 Litre Station Wagon 3.0 Litre AWD 3.0 VRX Auto …" at bounding box center [186, 312] width 221 height 19
click at [88, 318] on select "Select submodel (All other) 2.4 Litre Station Wagon 3.0 Litre AWD 3.0 VRX Auto …" at bounding box center [186, 312] width 221 height 19
select select "LS 2.0P/CVT"
click at [76, 303] on select "Select submodel (All other) 2.4 Litre Station Wagon 3.0 Litre AWD 3.0 VRX Auto …" at bounding box center [186, 312] width 221 height 19
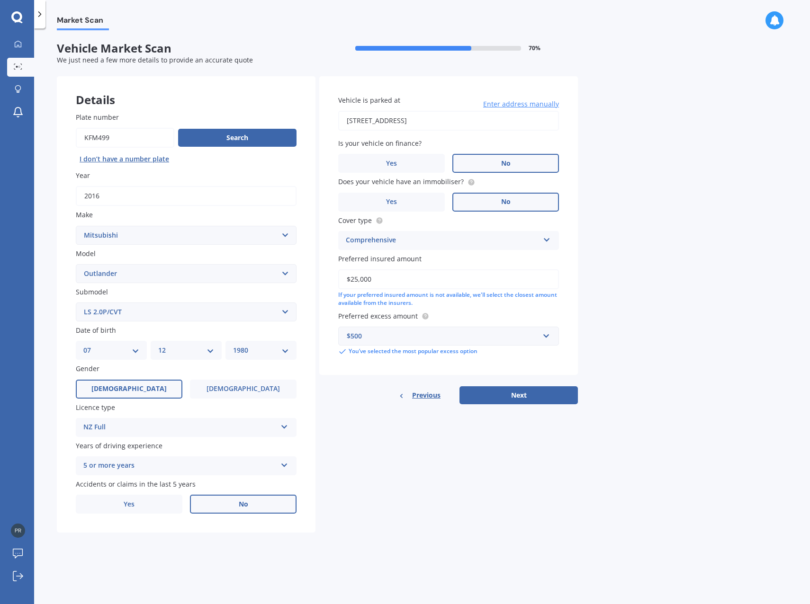
click at [521, 393] on button "Next" at bounding box center [518, 395] width 118 height 18
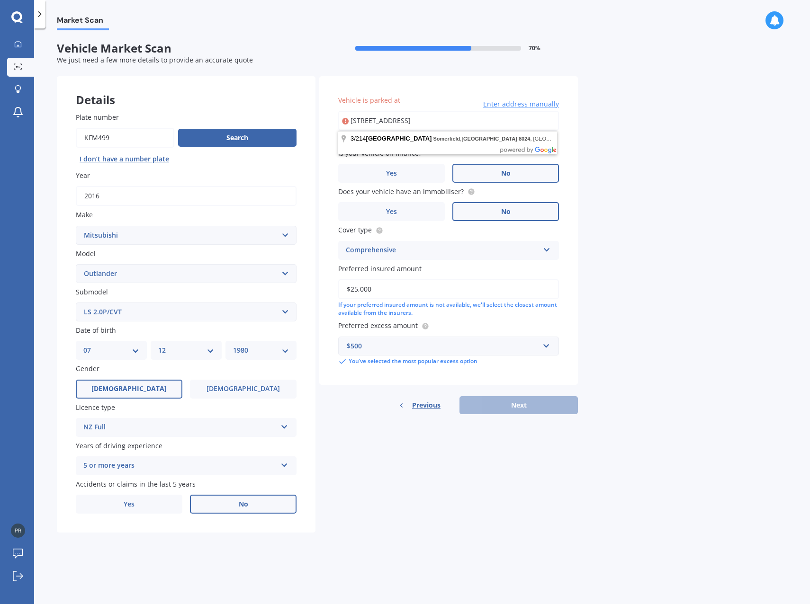
click at [630, 157] on div "Market Scan Vehicle Market Scan 70 % We just need a few more details to provide…" at bounding box center [422, 318] width 776 height 576
click at [536, 125] on input "[STREET_ADDRESS]" at bounding box center [448, 121] width 221 height 20
type input "[STREET_ADDRESS]"
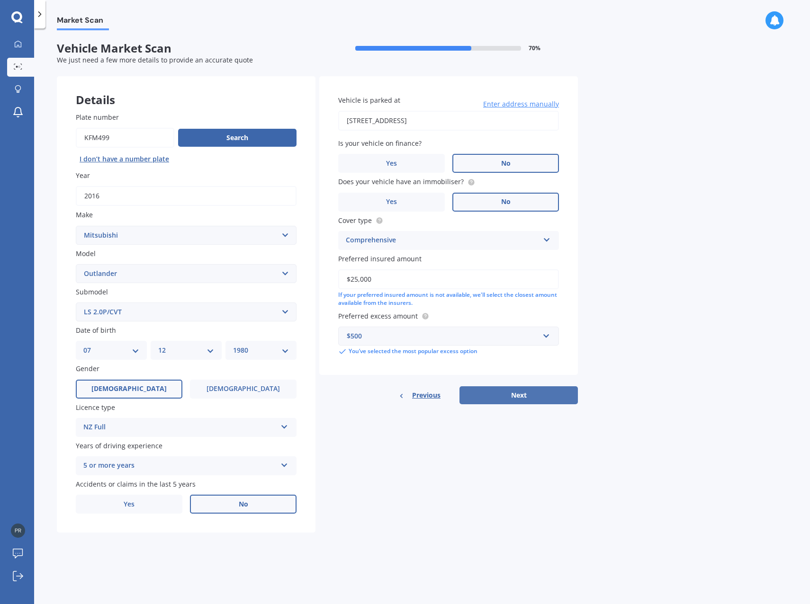
click at [512, 392] on button "Next" at bounding box center [518, 395] width 118 height 18
select select "07"
select select "12"
select select "1980"
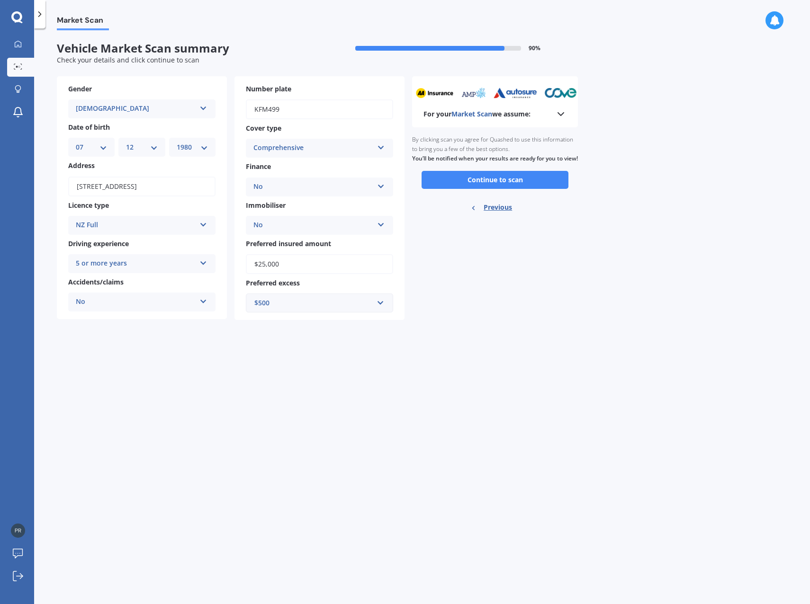
click at [490, 189] on button "Continue to scan" at bounding box center [495, 180] width 147 height 18
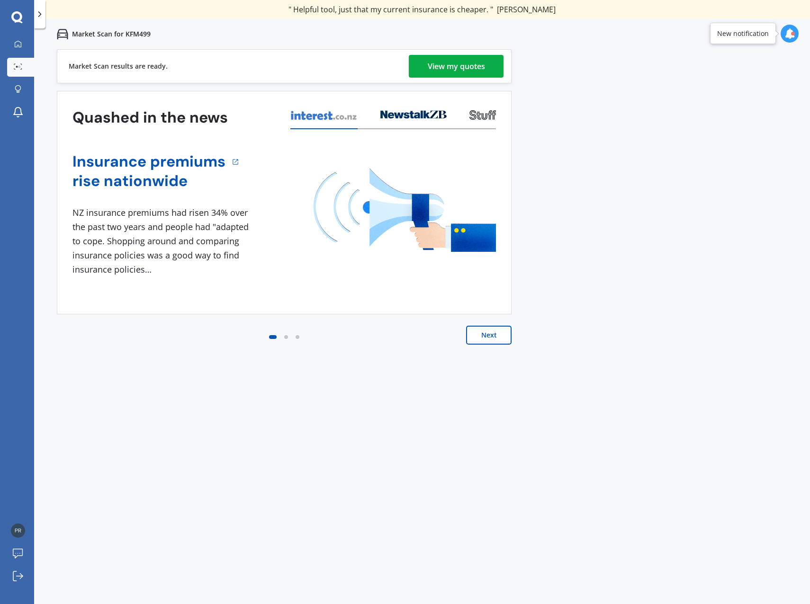
click at [785, 37] on icon at bounding box center [789, 33] width 10 height 10
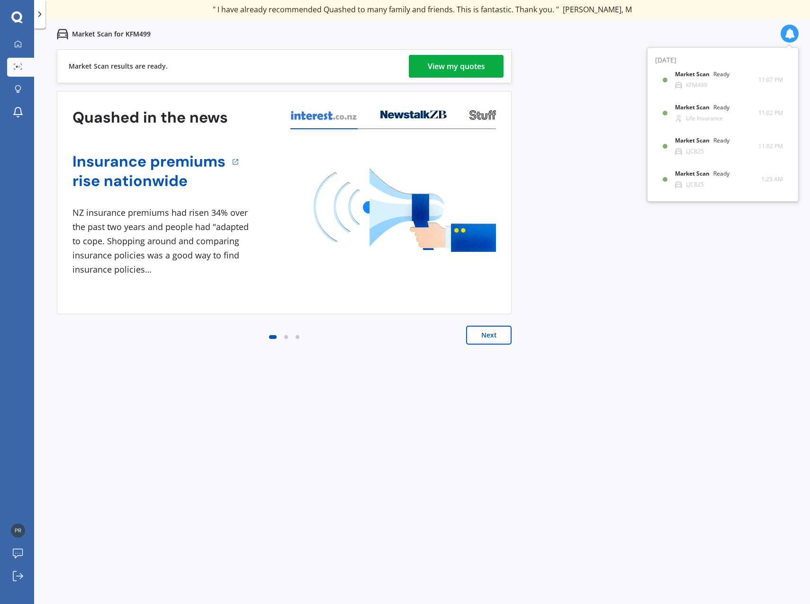
click at [465, 71] on div "View my quotes" at bounding box center [456, 66] width 57 height 23
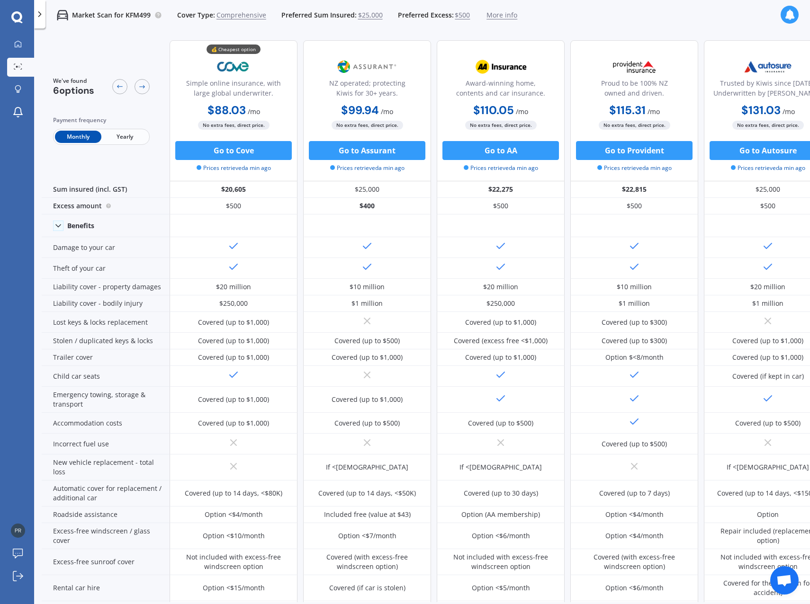
click at [39, 17] on polyline at bounding box center [40, 14] width 2 height 5
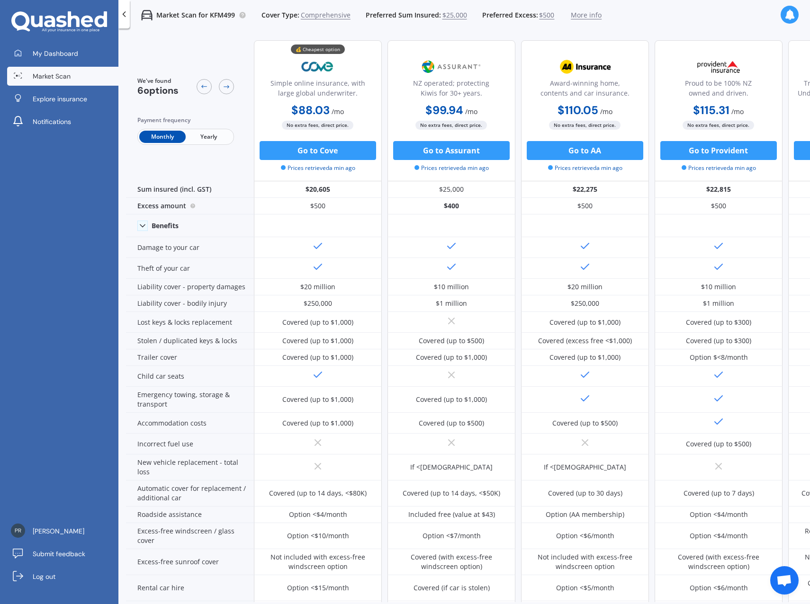
click at [792, 14] on icon at bounding box center [789, 14] width 10 height 10
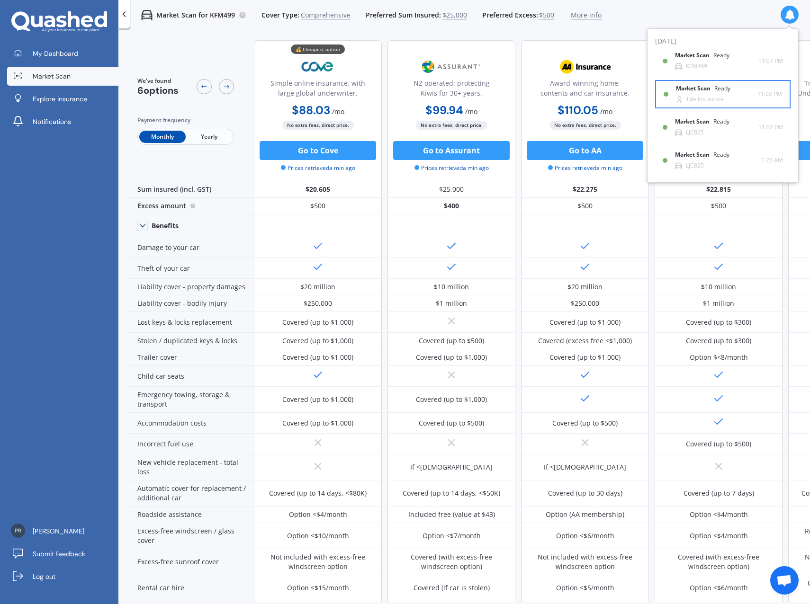
click at [710, 99] on div "Life Insurance" at bounding box center [705, 99] width 37 height 7
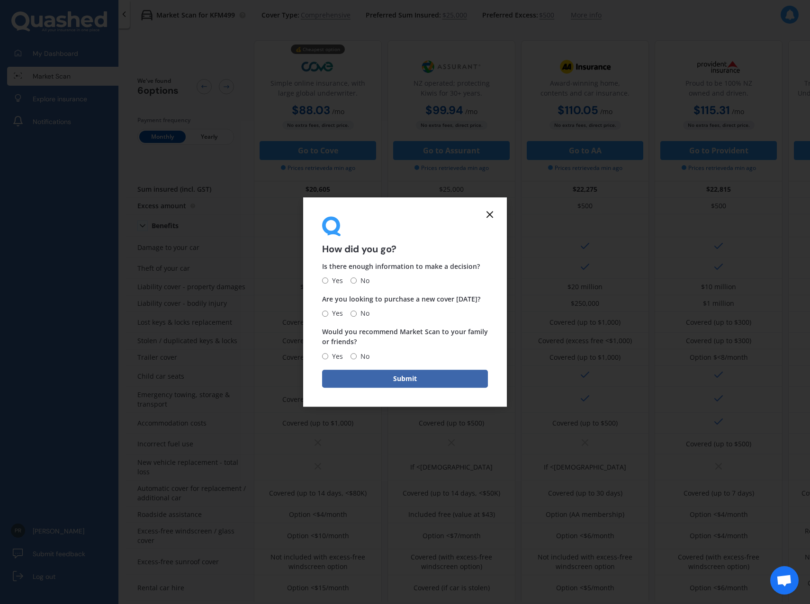
click at [489, 208] on form "How did you go? Is there enough information to make a decision? Yes No Are you …" at bounding box center [405, 301] width 204 height 209
click at [492, 217] on line at bounding box center [490, 215] width 6 height 6
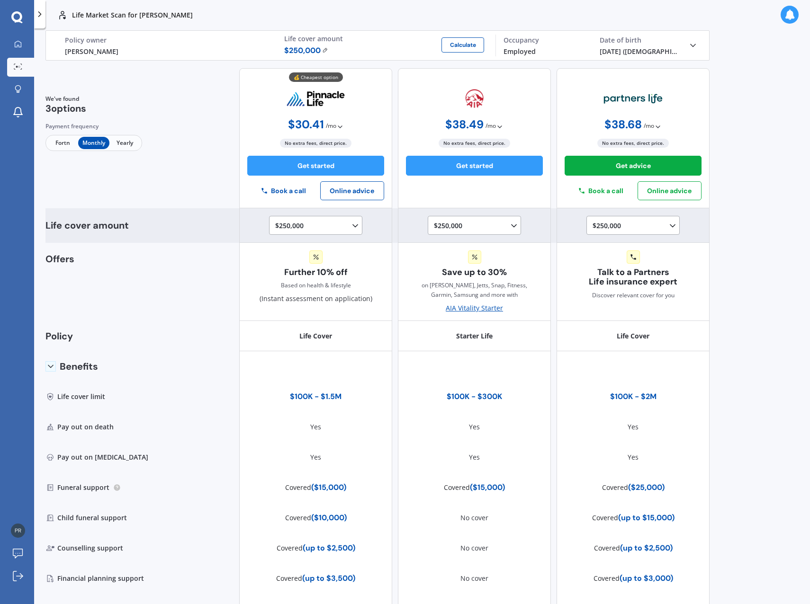
click at [672, 225] on icon at bounding box center [672, 225] width 9 height 9
click at [610, 283] on span "$750,000" at bounding box center [615, 285] width 28 height 9
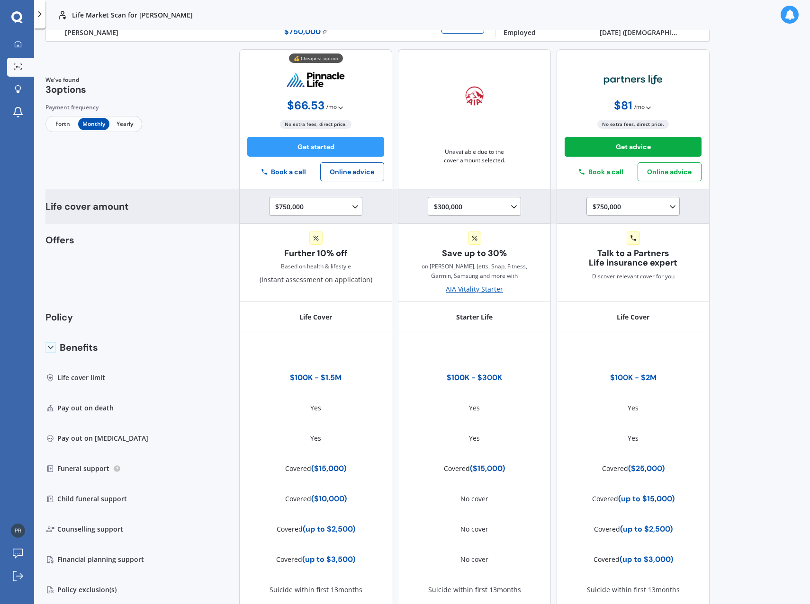
scroll to position [0, 0]
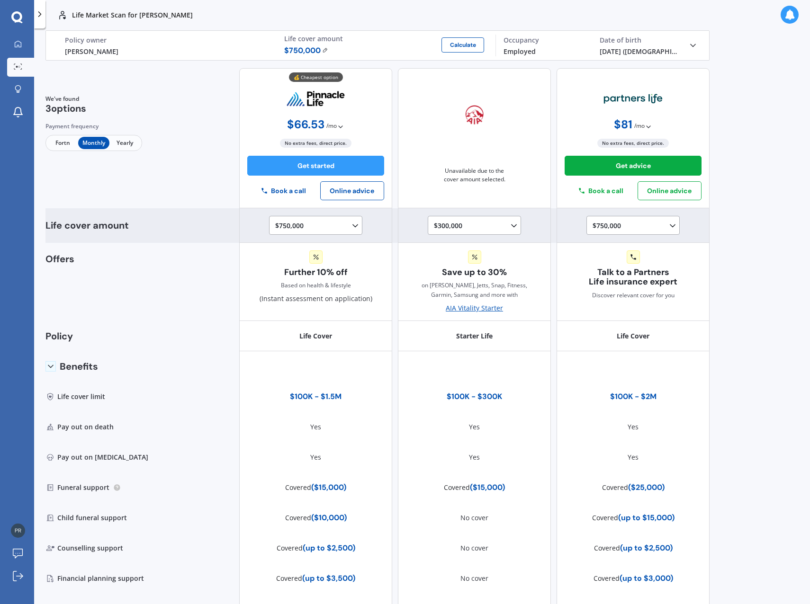
click at [510, 228] on icon at bounding box center [513, 225] width 9 height 9
click at [462, 310] on span "$300,000" at bounding box center [456, 311] width 28 height 9
click at [670, 225] on polyline at bounding box center [672, 225] width 5 height 2
click at [620, 302] on span "$1,000,000" at bounding box center [618, 302] width 34 height 9
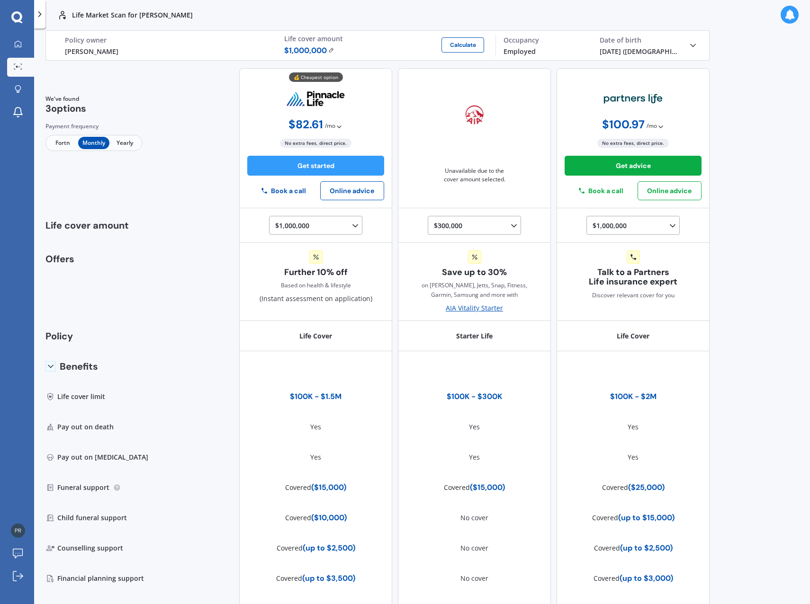
click at [131, 143] on span "Yearly" at bounding box center [124, 143] width 31 height 12
click at [55, 144] on span "Fortn" at bounding box center [62, 143] width 31 height 12
click at [101, 146] on span "Monthly" at bounding box center [93, 143] width 31 height 12
click at [131, 147] on span "Yearly" at bounding box center [124, 143] width 31 height 12
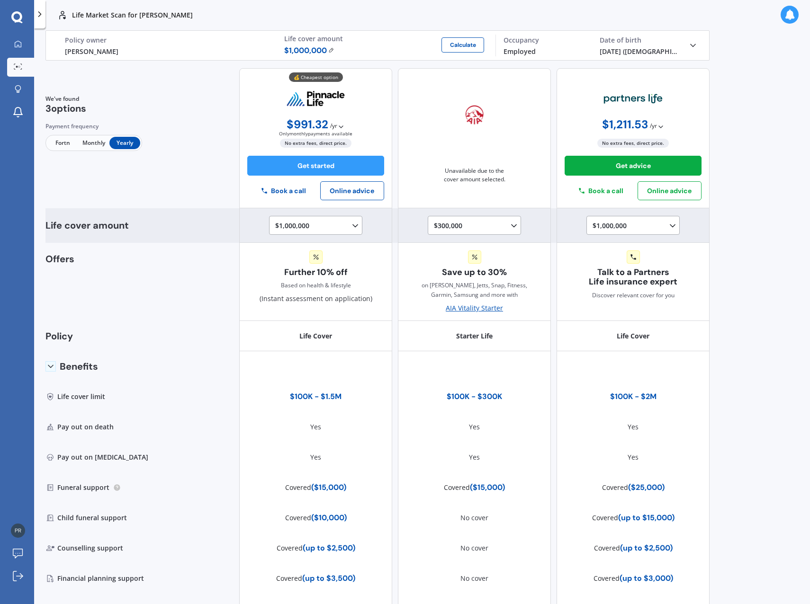
click at [652, 227] on div "$1,000,000 $100,000 $150,000 $200,000 $250,000 $300,000 $350,000 $400,000 $500,…" at bounding box center [634, 225] width 85 height 11
click at [620, 281] on span "$750,000" at bounding box center [615, 285] width 28 height 9
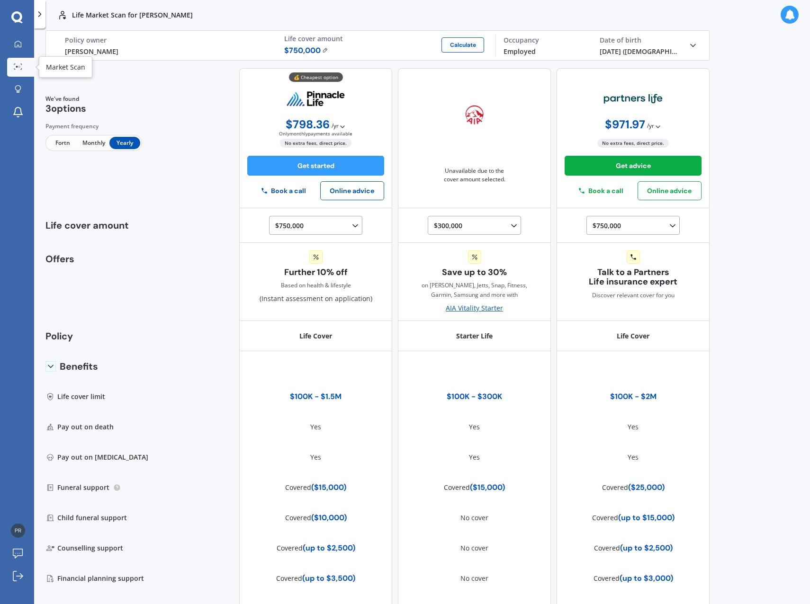
click at [18, 65] on icon at bounding box center [18, 66] width 9 height 6
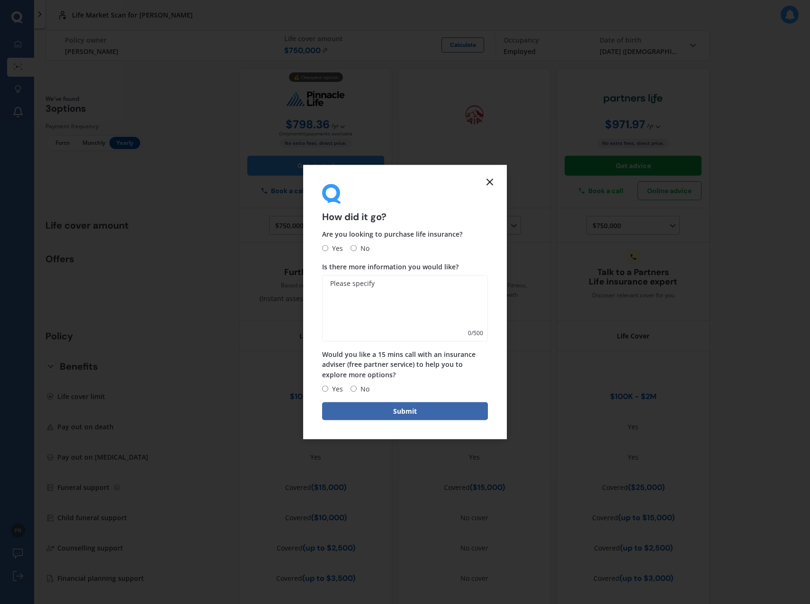
click at [489, 180] on icon at bounding box center [489, 182] width 11 height 11
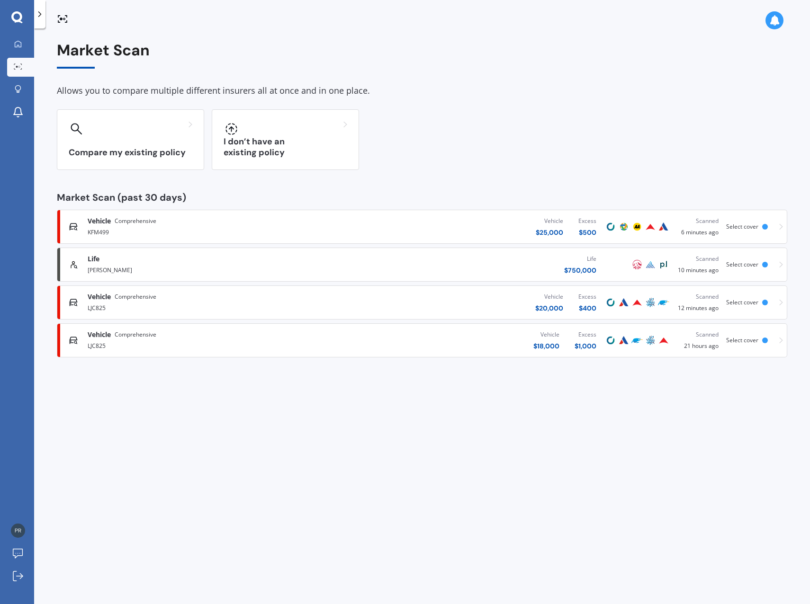
click at [772, 22] on icon at bounding box center [774, 20] width 10 height 10
click at [679, 70] on div "KFM499" at bounding box center [682, 72] width 21 height 7
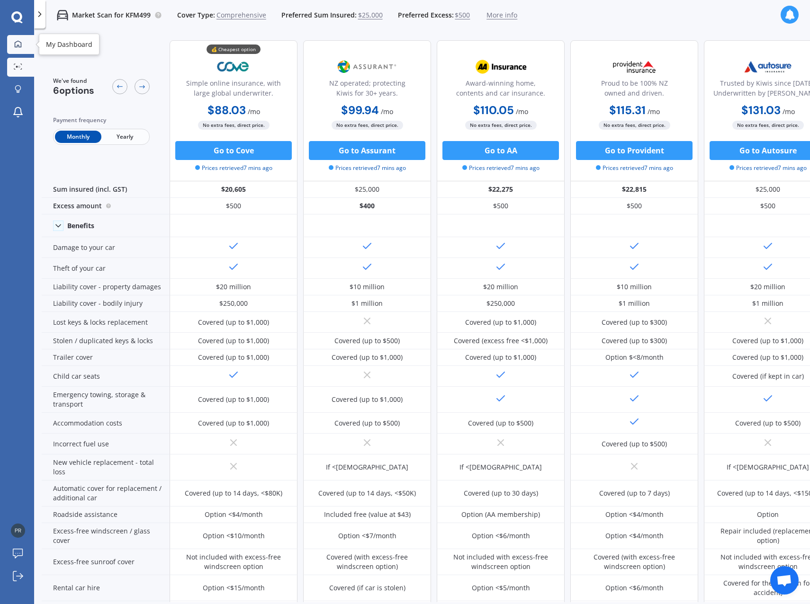
click at [14, 47] on icon at bounding box center [18, 44] width 8 height 8
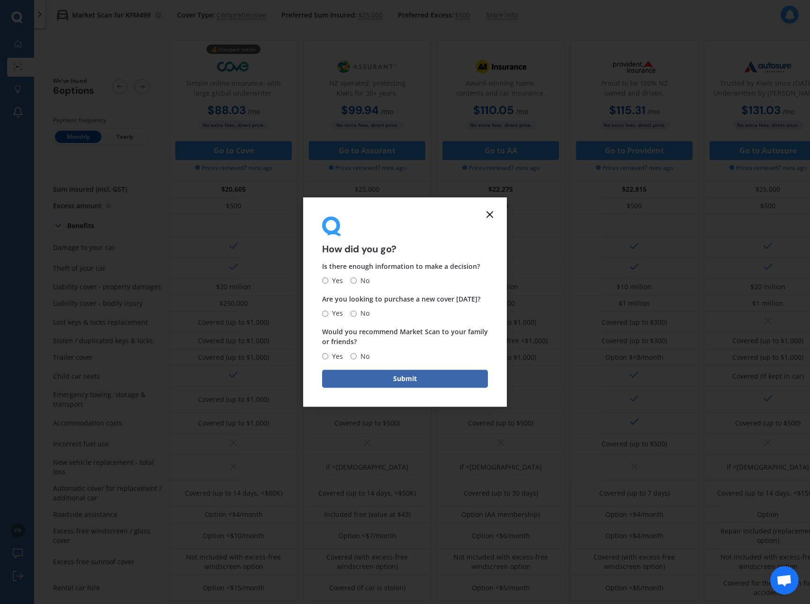
click at [494, 217] on icon at bounding box center [489, 214] width 11 height 11
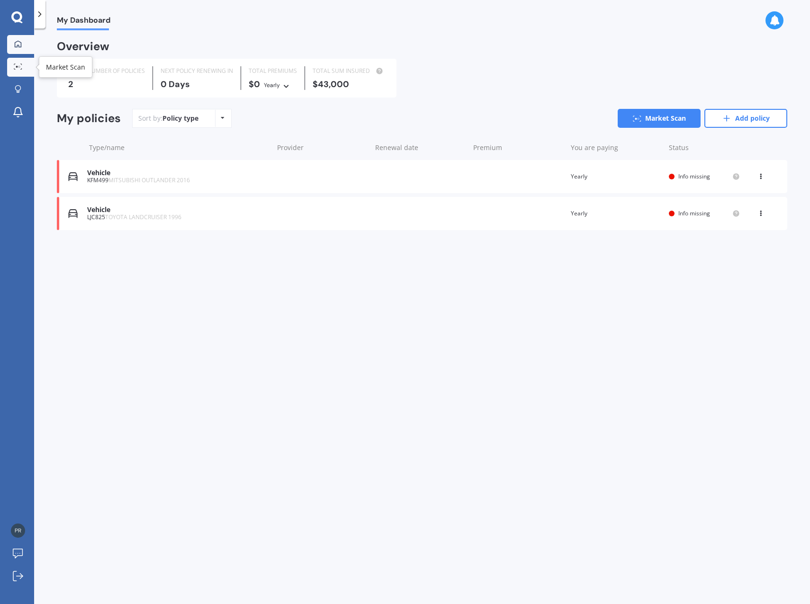
click at [16, 66] on icon at bounding box center [18, 66] width 9 height 6
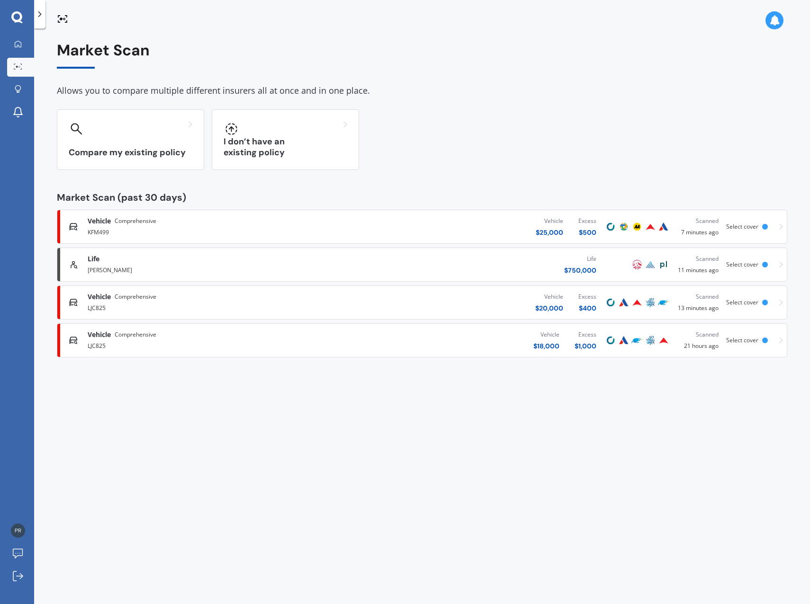
click at [780, 343] on icon at bounding box center [781, 341] width 4 height 6
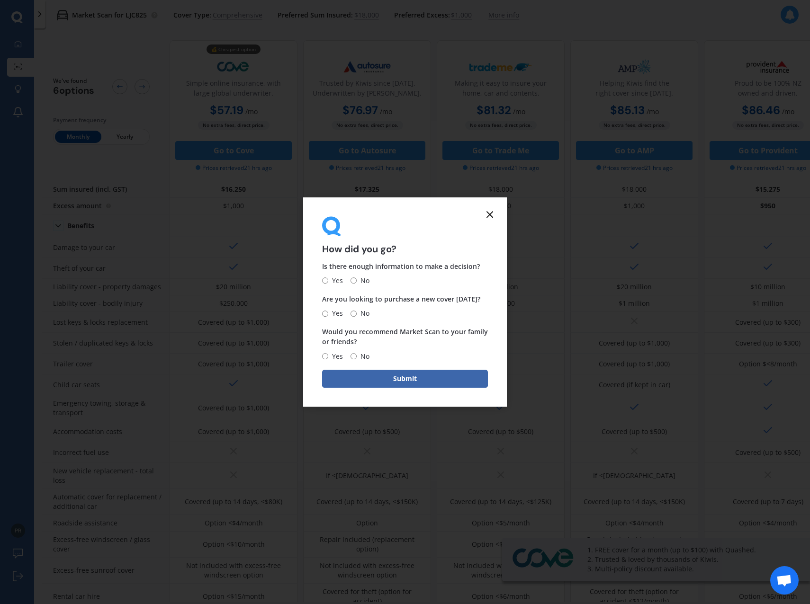
click at [493, 215] on icon at bounding box center [489, 214] width 11 height 11
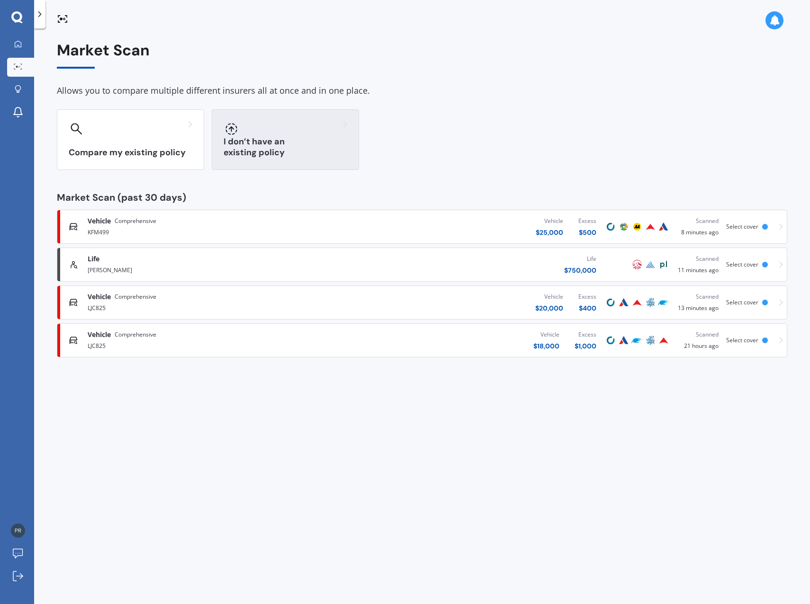
click at [315, 142] on div "I don’t have an existing policy" at bounding box center [285, 139] width 147 height 61
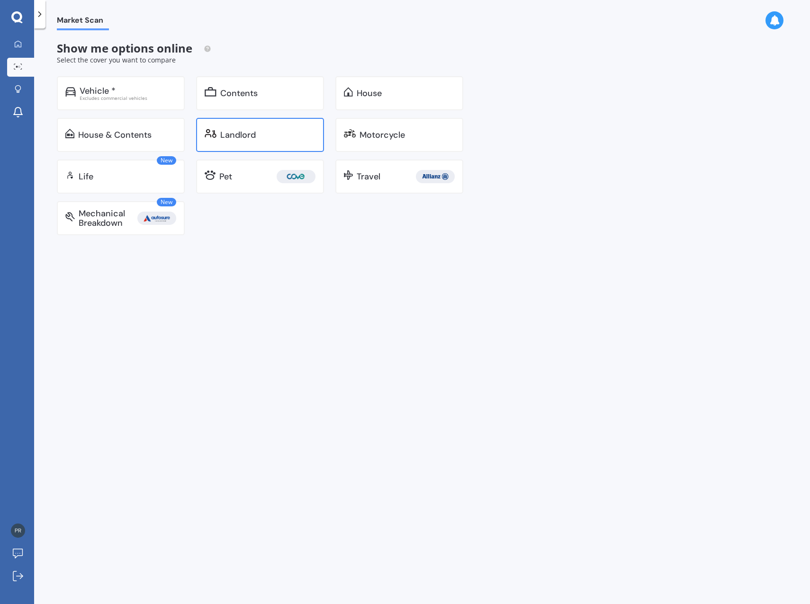
click at [242, 138] on div "Landlord" at bounding box center [238, 134] width 36 height 9
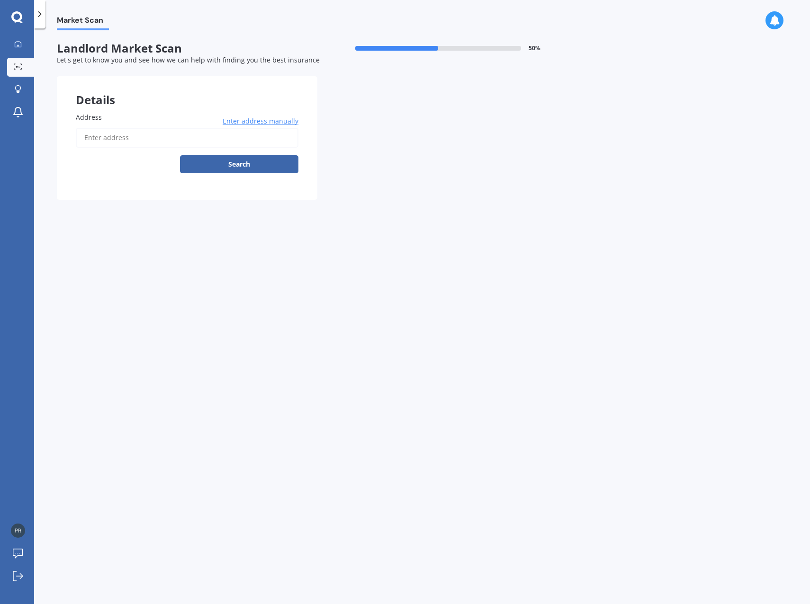
click at [98, 131] on input "Address" at bounding box center [187, 138] width 223 height 20
type input "[STREET_ADDRESS][PERSON_NAME][PERSON_NAME]"
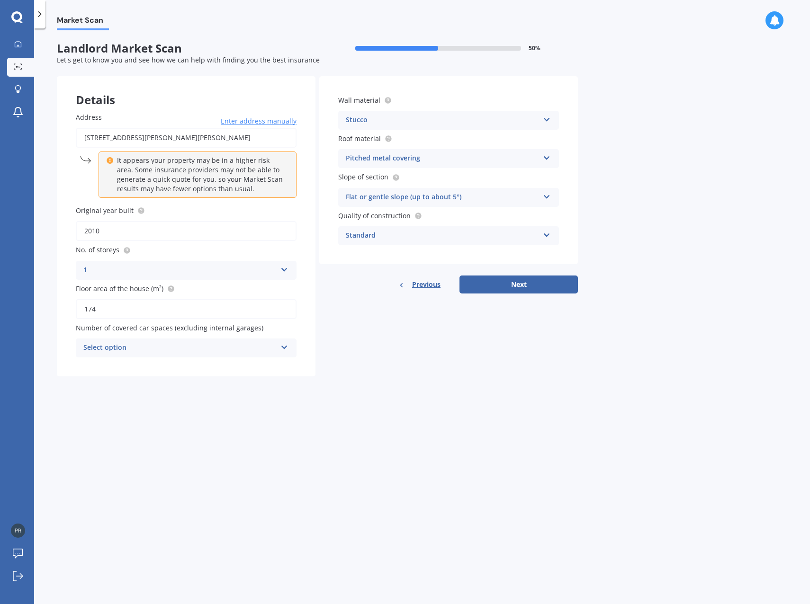
click at [137, 346] on div "Select option" at bounding box center [179, 347] width 193 height 11
click at [98, 401] on div "2" at bounding box center [186, 400] width 220 height 17
click at [520, 287] on button "Next" at bounding box center [518, 285] width 118 height 18
select select "07"
select select "12"
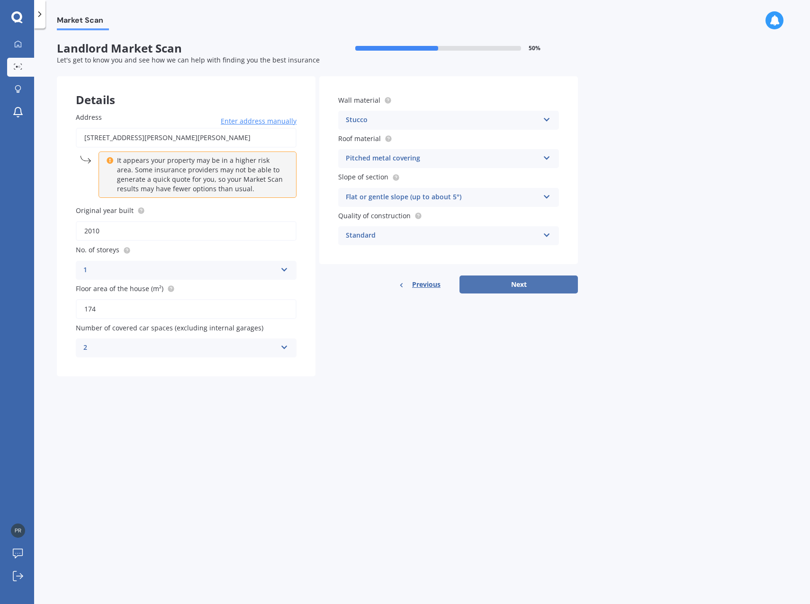
select select "1980"
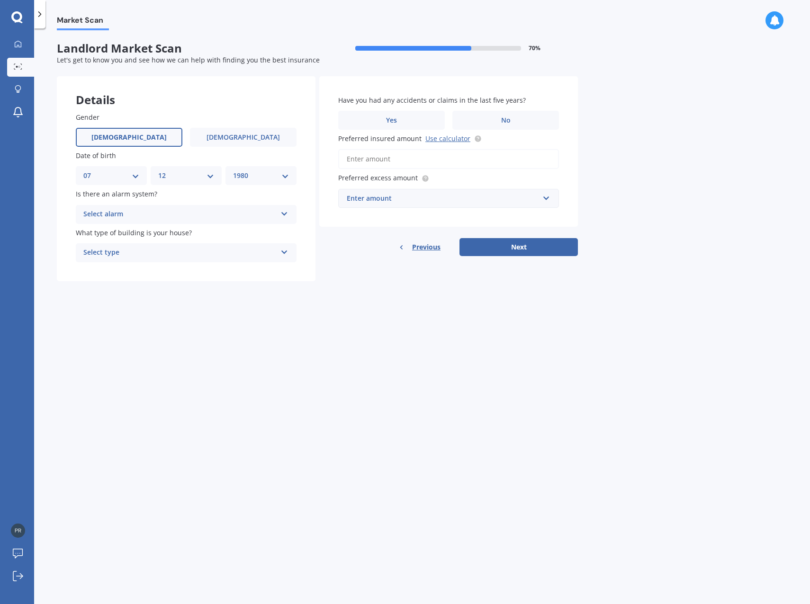
click at [116, 213] on div "Select alarm" at bounding box center [179, 214] width 193 height 11
click at [113, 250] on span "Yes, not monitored" at bounding box center [115, 249] width 63 height 9
click at [142, 252] on div "Select type" at bounding box center [179, 252] width 193 height 11
click at [117, 276] on div "Freestanding" at bounding box center [186, 271] width 220 height 17
click at [491, 120] on label "No" at bounding box center [505, 120] width 107 height 19
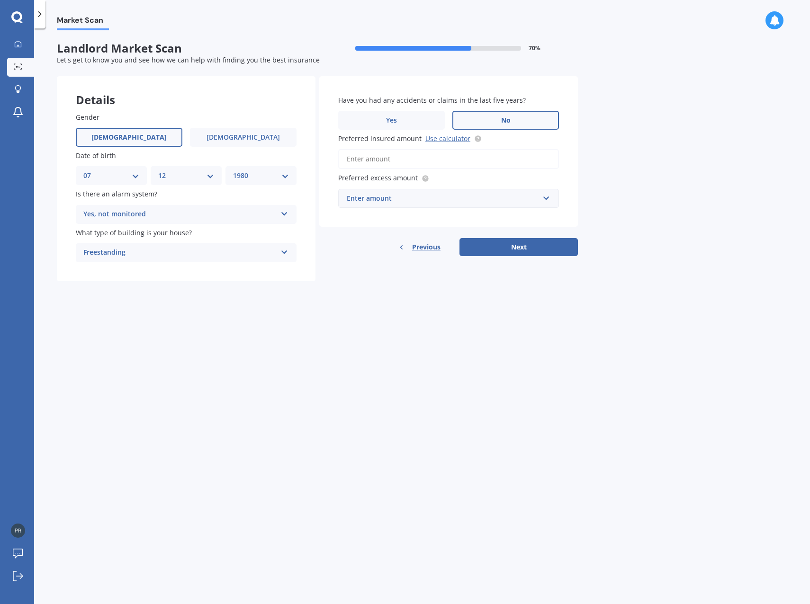
click at [0, 0] on input "No" at bounding box center [0, 0] width 0 height 0
click at [404, 160] on input "Preferred insured amount Use calculator" at bounding box center [448, 159] width 221 height 20
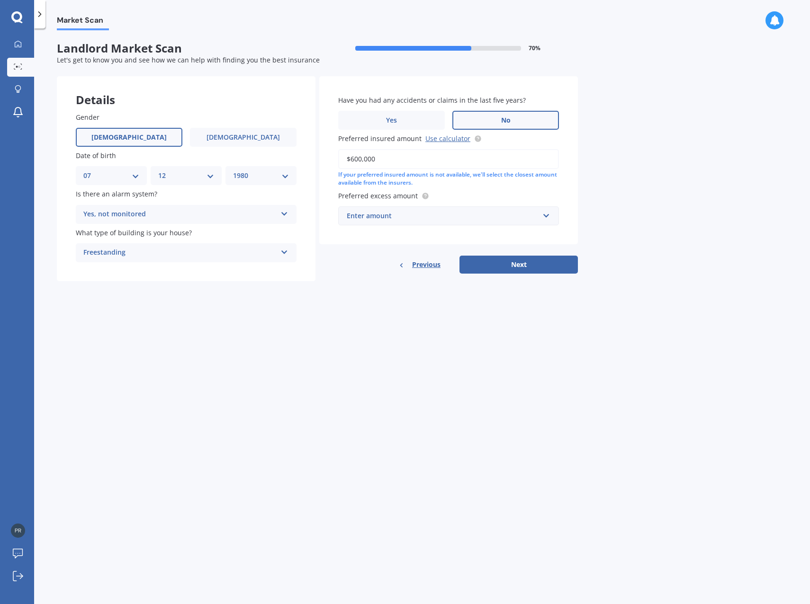
type input "$600,000"
click at [412, 219] on div "Enter amount" at bounding box center [443, 216] width 192 height 10
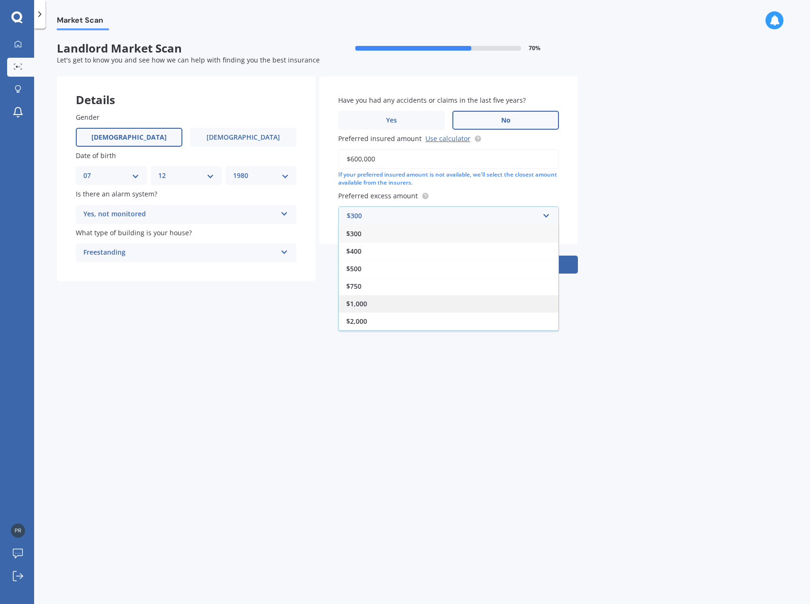
click at [361, 304] on span "$1,000" at bounding box center [356, 303] width 21 height 9
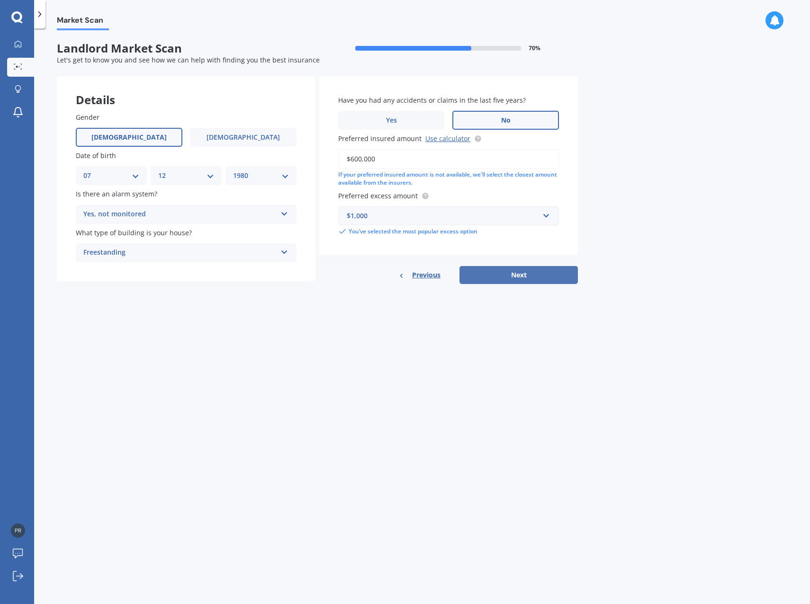
click at [515, 274] on button "Next" at bounding box center [518, 275] width 118 height 18
select select "07"
select select "12"
select select "1980"
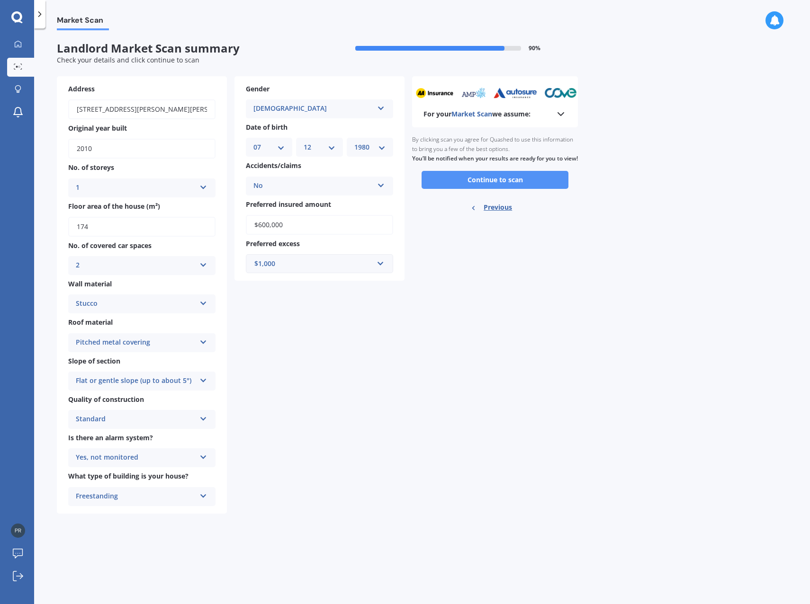
click at [496, 189] on button "Continue to scan" at bounding box center [495, 180] width 147 height 18
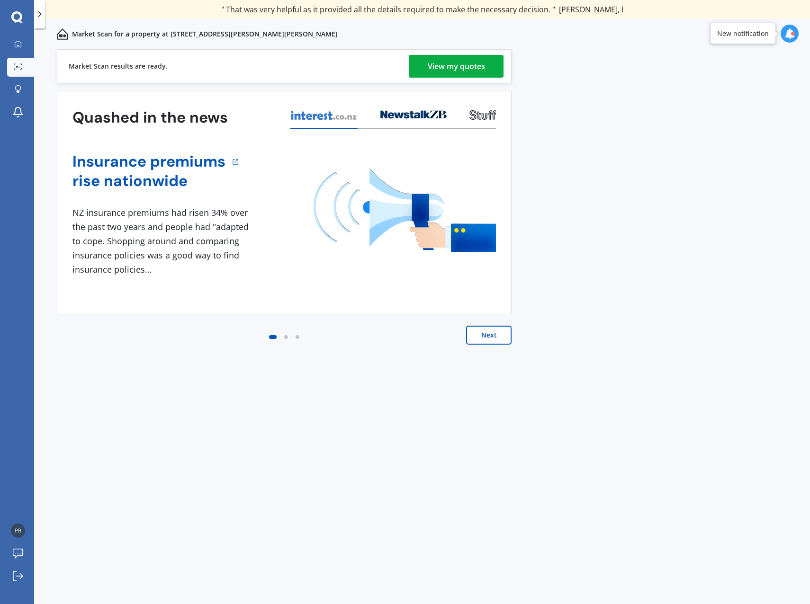
click at [447, 67] on div "View my quotes" at bounding box center [456, 66] width 57 height 23
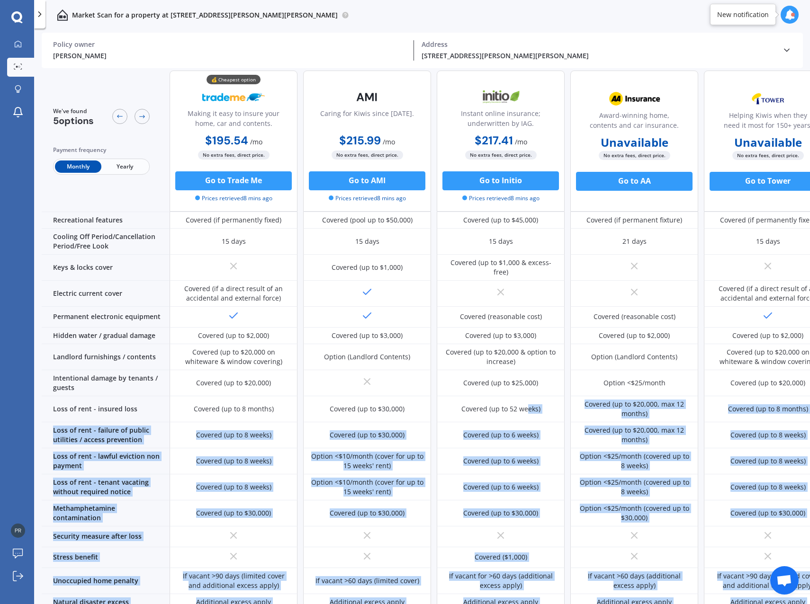
scroll to position [222, 0]
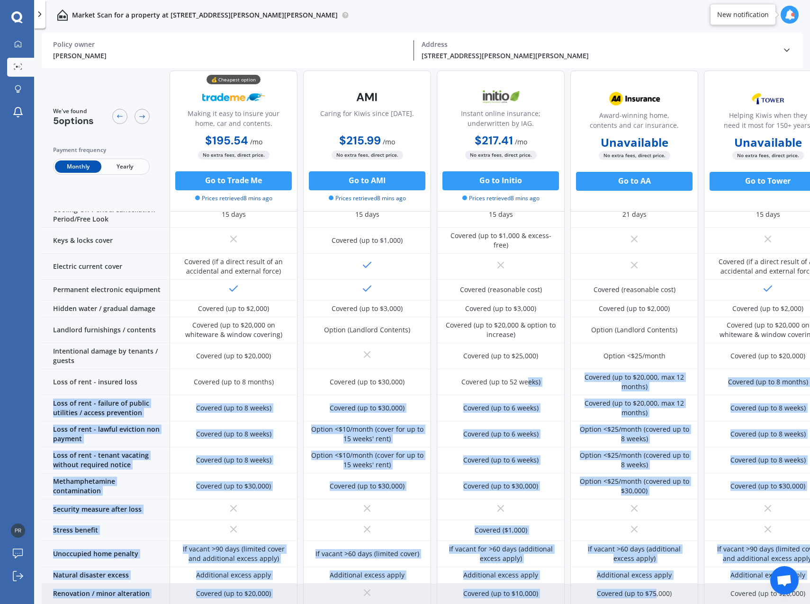
drag, startPoint x: 528, startPoint y: 599, endPoint x: 655, endPoint y: 588, distance: 126.9
click at [655, 588] on div "Sum insured (incl. GST) $600,000 $642,163 $600,000 Unavailable Unavailable Exce…" at bounding box center [437, 309] width 790 height 624
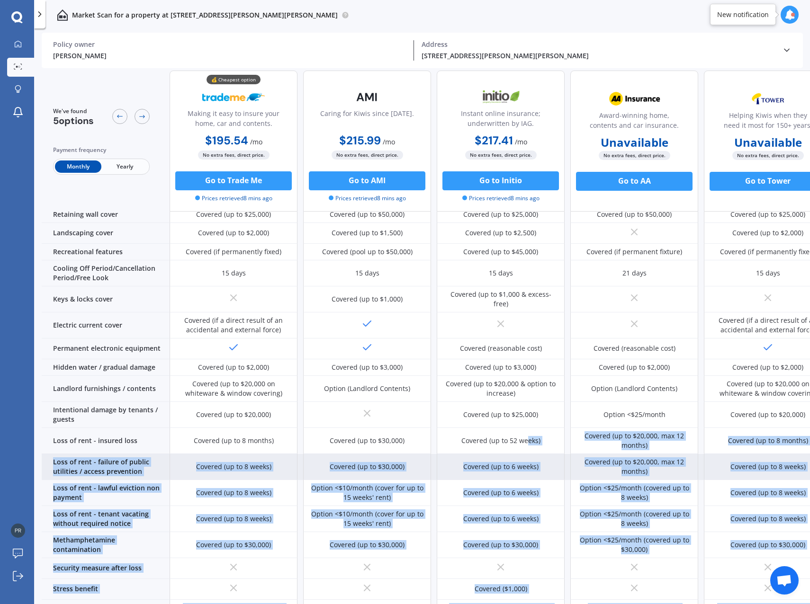
scroll to position [276, 0]
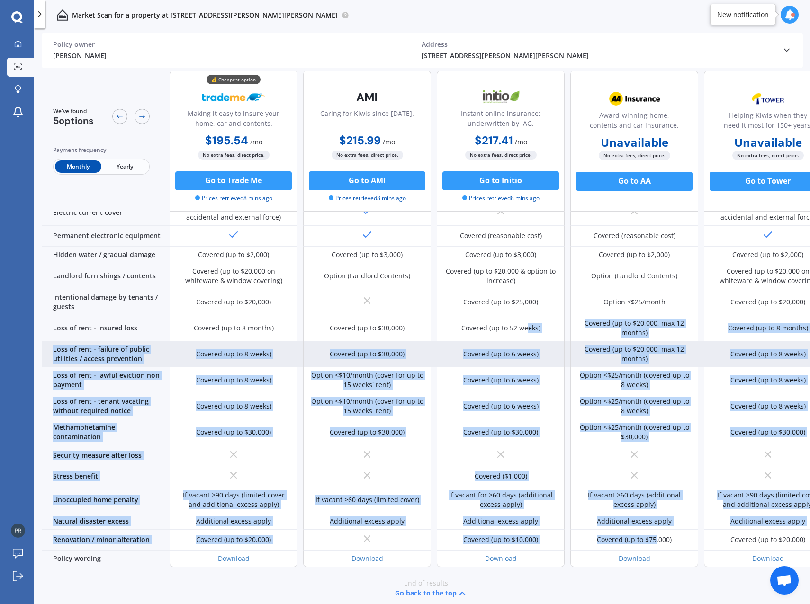
click at [282, 346] on div "Covered (up to 8 weeks)" at bounding box center [234, 354] width 128 height 26
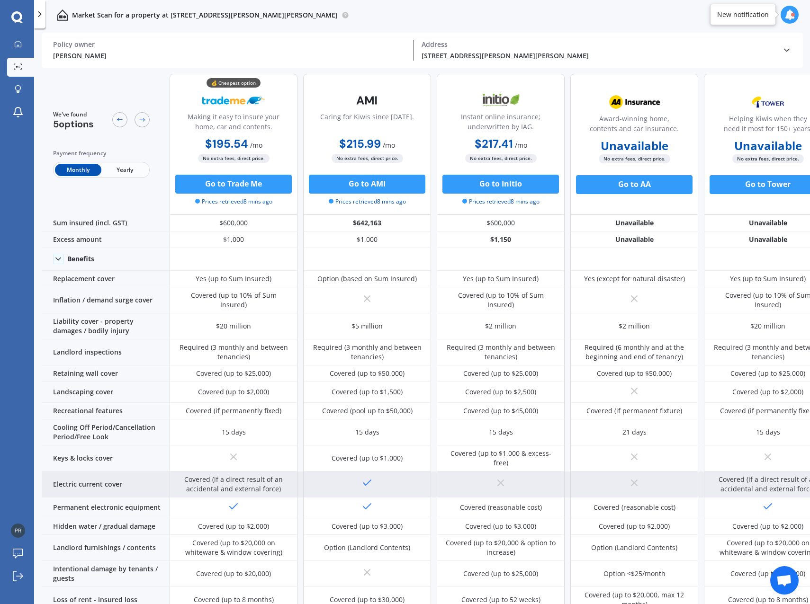
scroll to position [0, 0]
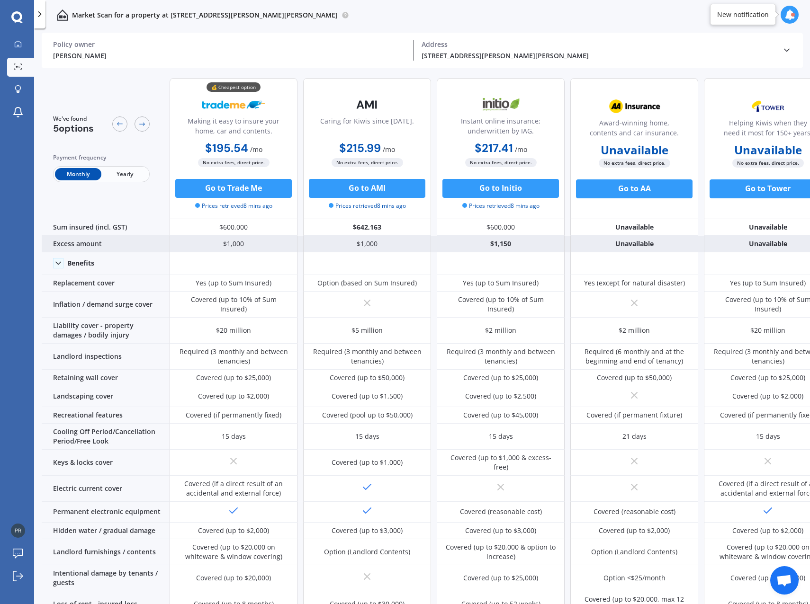
click at [497, 245] on div "$1,150" at bounding box center [501, 244] width 128 height 17
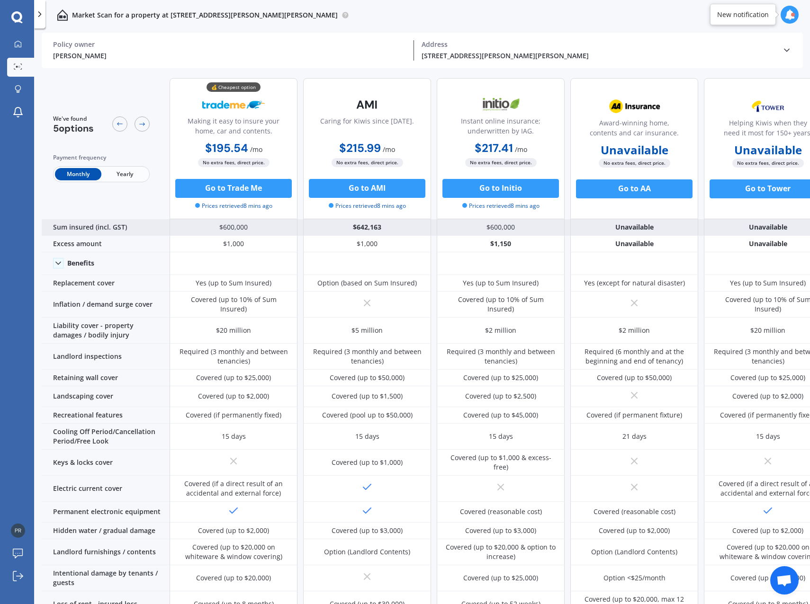
click at [464, 233] on div "$600,000" at bounding box center [501, 227] width 128 height 17
click at [504, 227] on div "$600,000" at bounding box center [501, 227] width 128 height 17
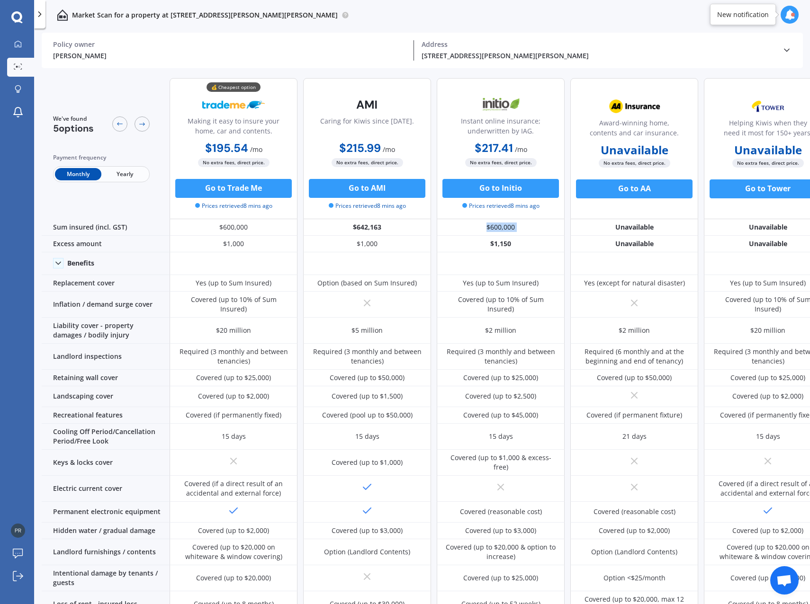
click at [791, 11] on icon at bounding box center [789, 14] width 10 height 10
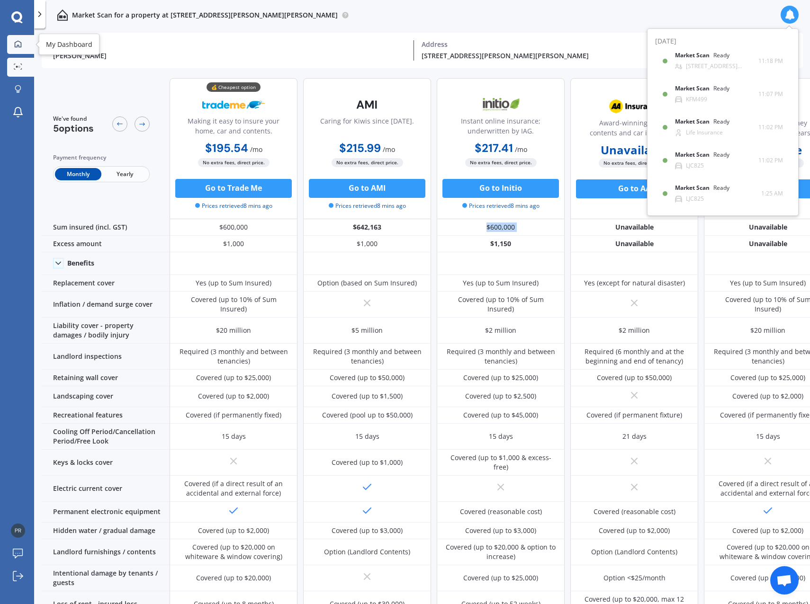
click at [20, 43] on icon at bounding box center [18, 44] width 8 height 8
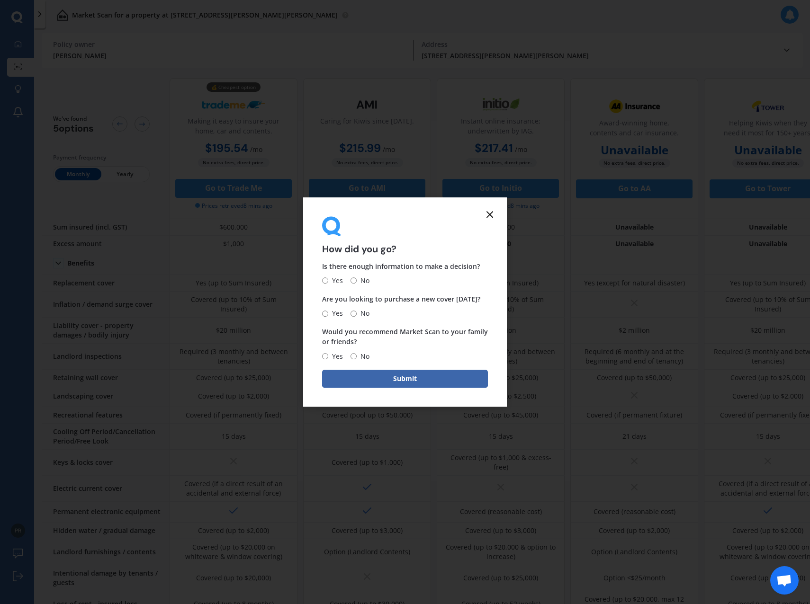
click at [492, 209] on icon at bounding box center [489, 214] width 11 height 11
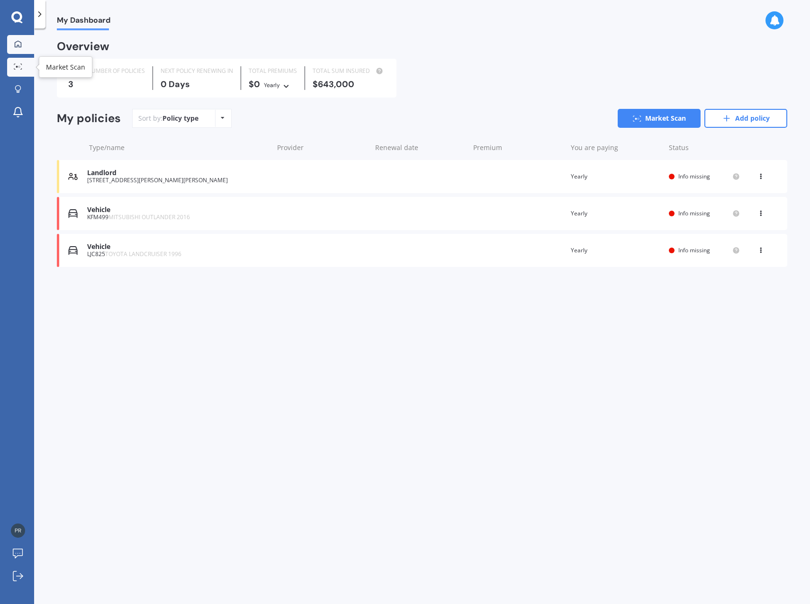
click at [15, 72] on link "Market Scan" at bounding box center [20, 67] width 27 height 19
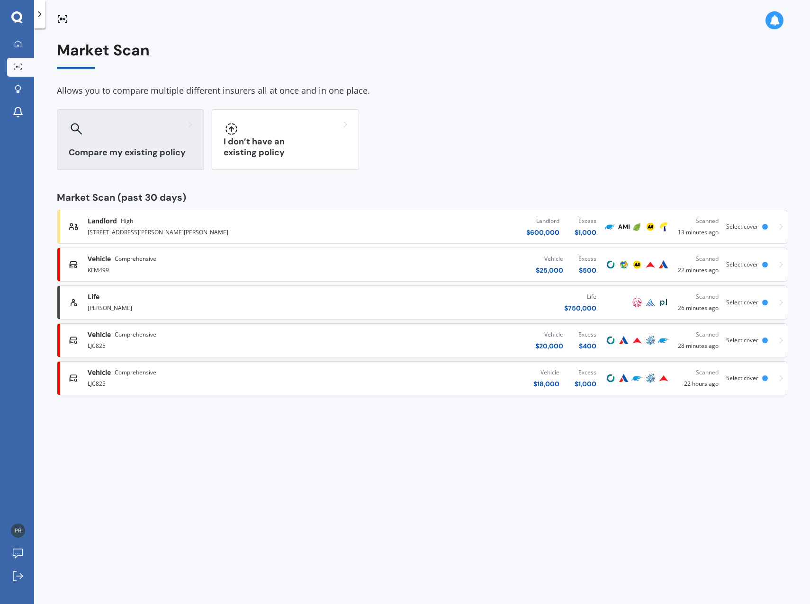
click at [170, 150] on h3 "Compare my existing policy" at bounding box center [131, 152] width 124 height 11
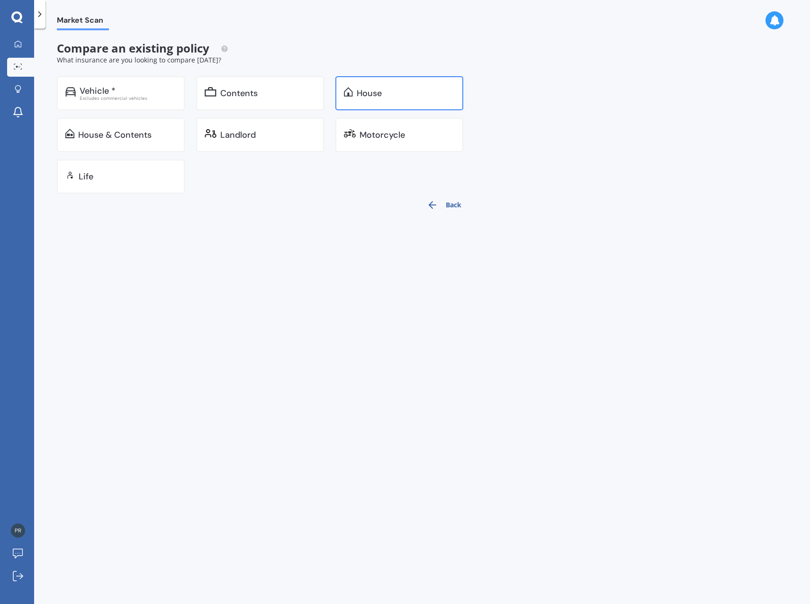
click at [380, 99] on div "House" at bounding box center [399, 93] width 128 height 34
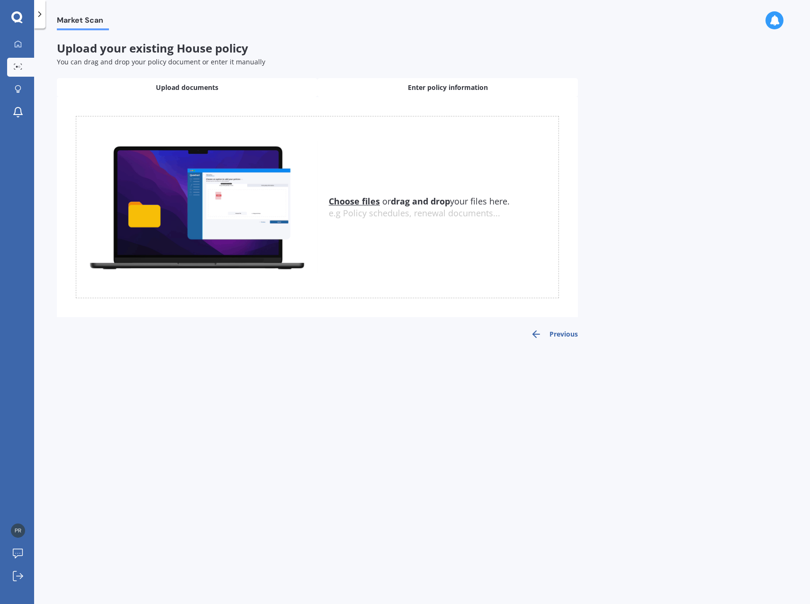
click at [437, 90] on span "Enter policy information" at bounding box center [448, 87] width 80 height 9
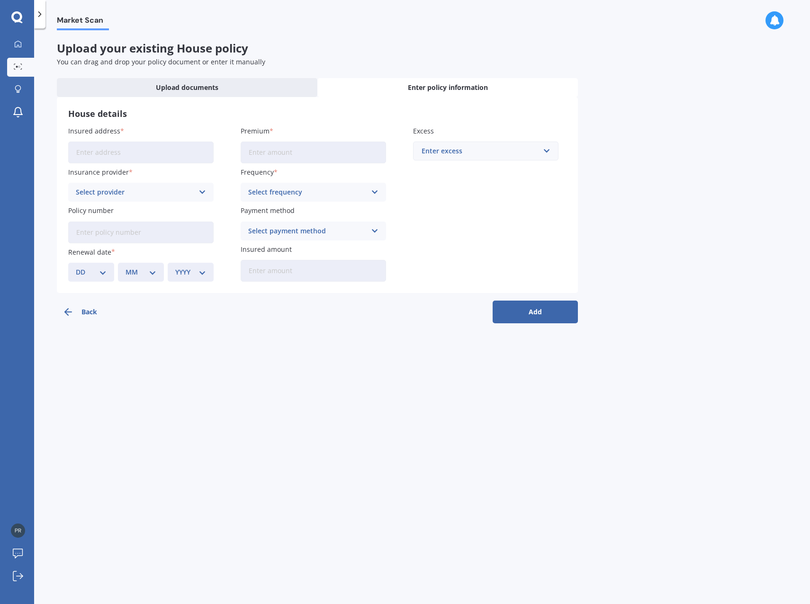
click at [133, 157] on input "Insured address" at bounding box center [140, 153] width 145 height 22
click at [256, 92] on div "Upload documents" at bounding box center [187, 87] width 260 height 19
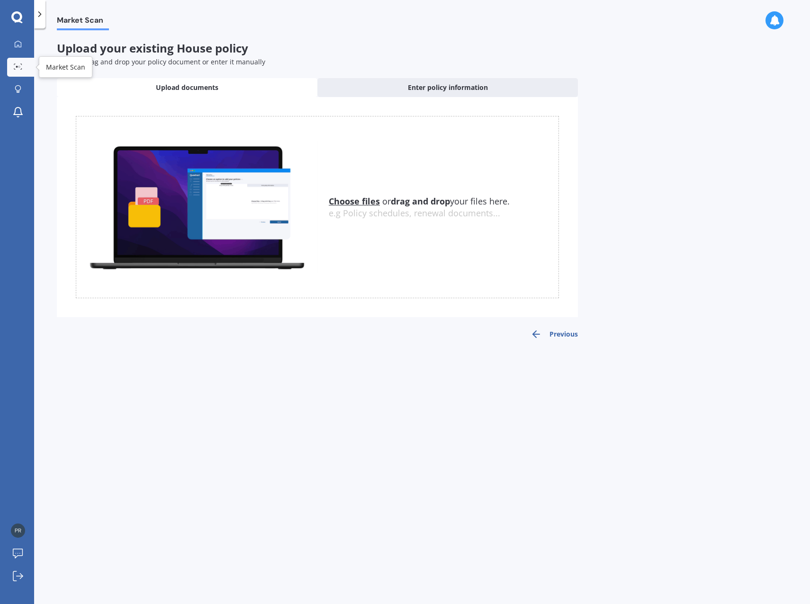
click at [18, 65] on icon at bounding box center [18, 66] width 9 height 6
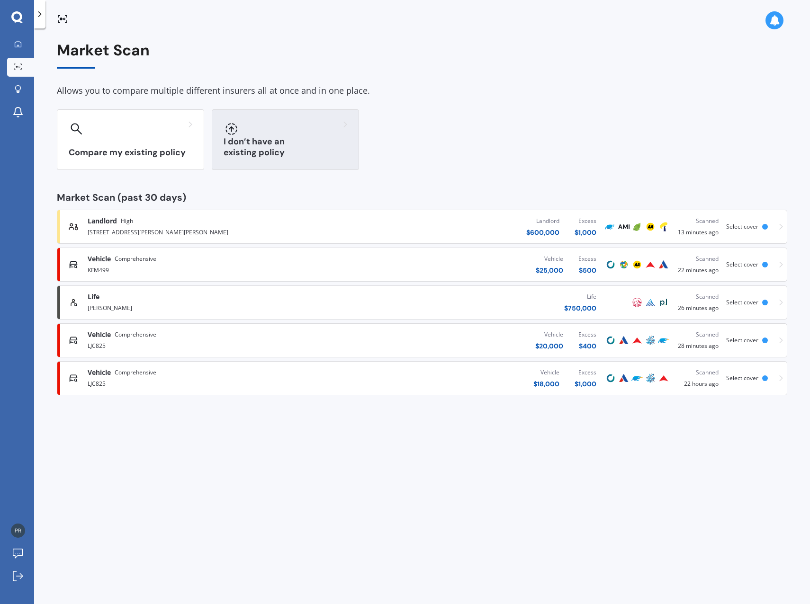
click at [261, 132] on div at bounding box center [286, 128] width 124 height 15
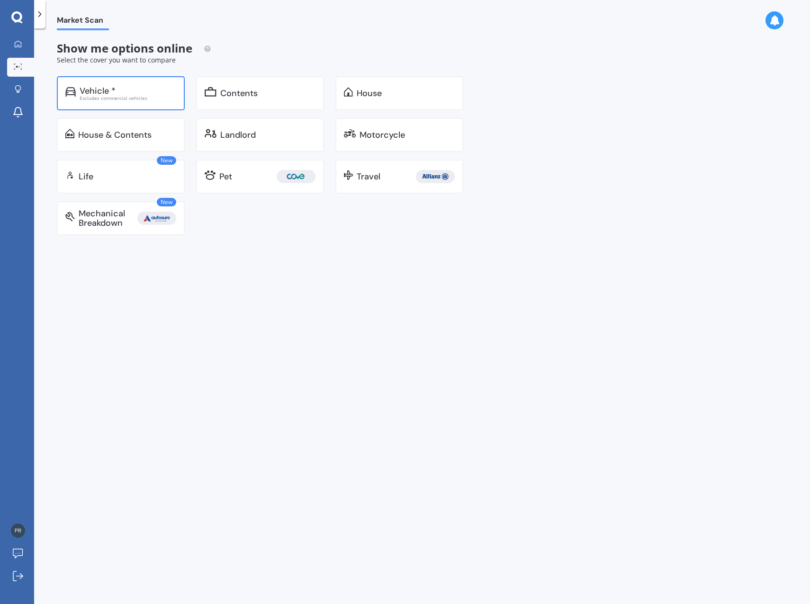
click at [99, 100] on div "Excludes commercial vehicles" at bounding box center [128, 98] width 97 height 5
click at [374, 108] on div "House" at bounding box center [399, 93] width 128 height 34
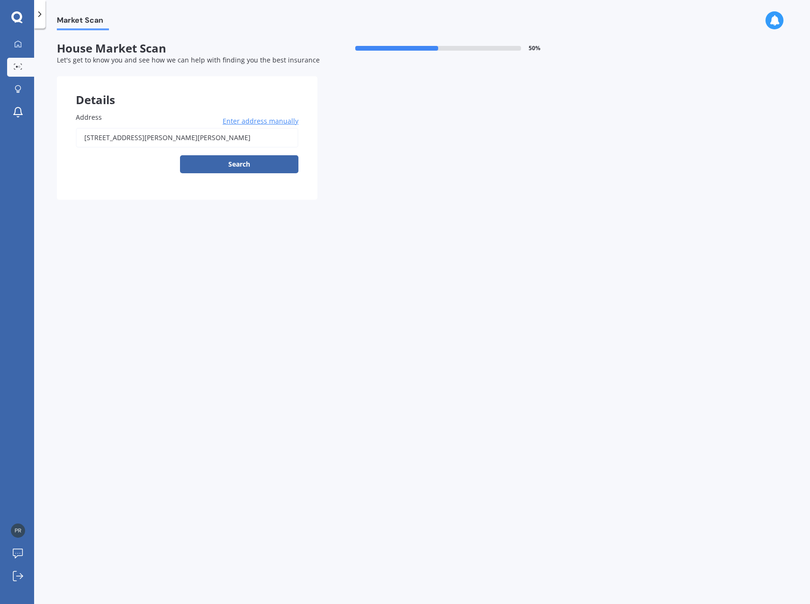
click at [110, 139] on input "[STREET_ADDRESS][PERSON_NAME][PERSON_NAME]" at bounding box center [187, 138] width 223 height 20
drag, startPoint x: 249, startPoint y: 140, endPoint x: 32, endPoint y: 130, distance: 217.1
click at [36, 131] on div "Market Scan House Market Scan 50 % Let's get to know you and see how we can hel…" at bounding box center [422, 318] width 776 height 576
type input "[STREET_ADDRESS]"
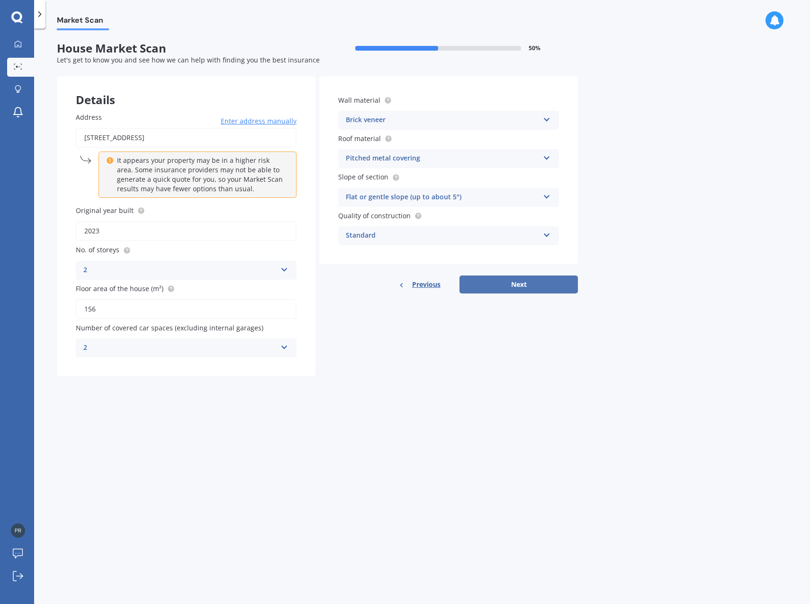
click at [515, 281] on button "Next" at bounding box center [518, 285] width 118 height 18
select select "07"
select select "12"
select select "1980"
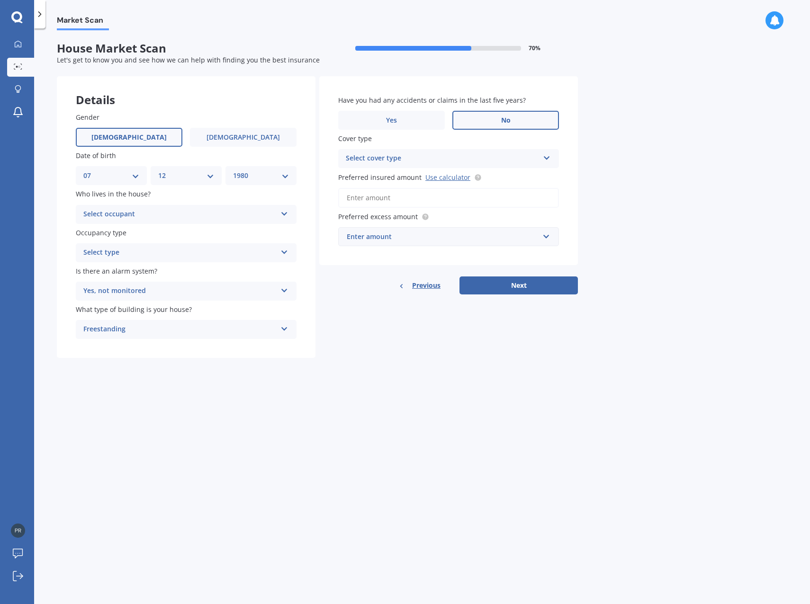
click at [394, 162] on div "Select cover type" at bounding box center [442, 158] width 193 height 11
click at [379, 155] on div "High" at bounding box center [442, 158] width 193 height 11
click at [425, 157] on div "Select cover type" at bounding box center [444, 158] width 189 height 10
click at [361, 177] on span "High" at bounding box center [354, 176] width 15 height 9
click at [381, 196] on input "Preferred insured amount Use calculator" at bounding box center [448, 198] width 221 height 20
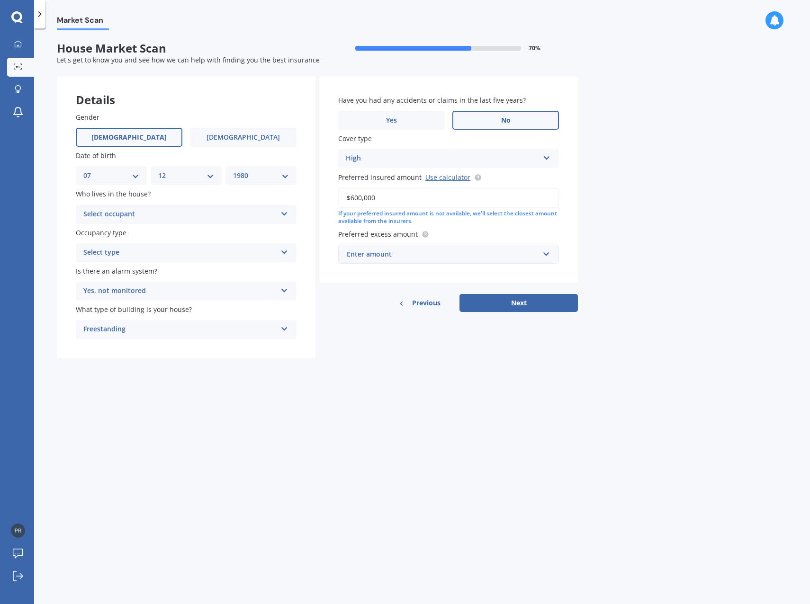
type input "$600,000"
click at [380, 252] on div "Enter amount" at bounding box center [443, 254] width 192 height 10
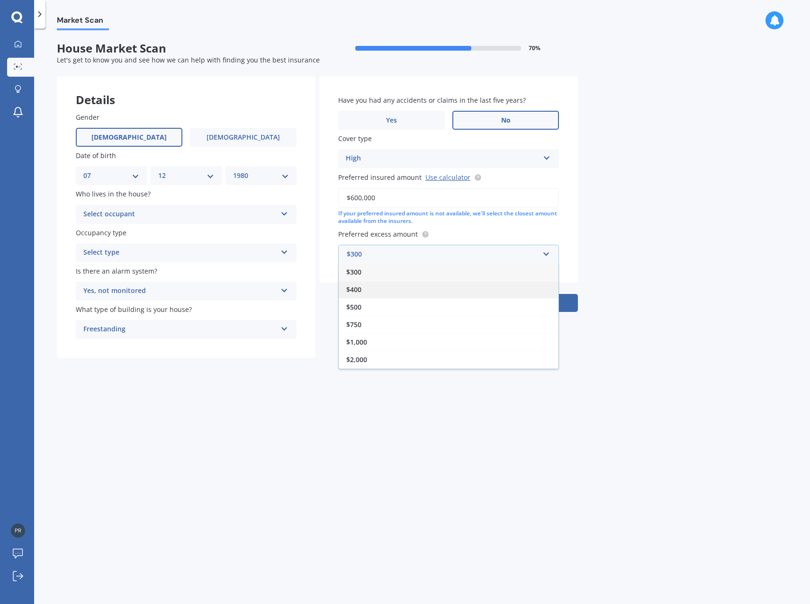
click at [362, 289] on div "$400" at bounding box center [449, 290] width 220 height 18
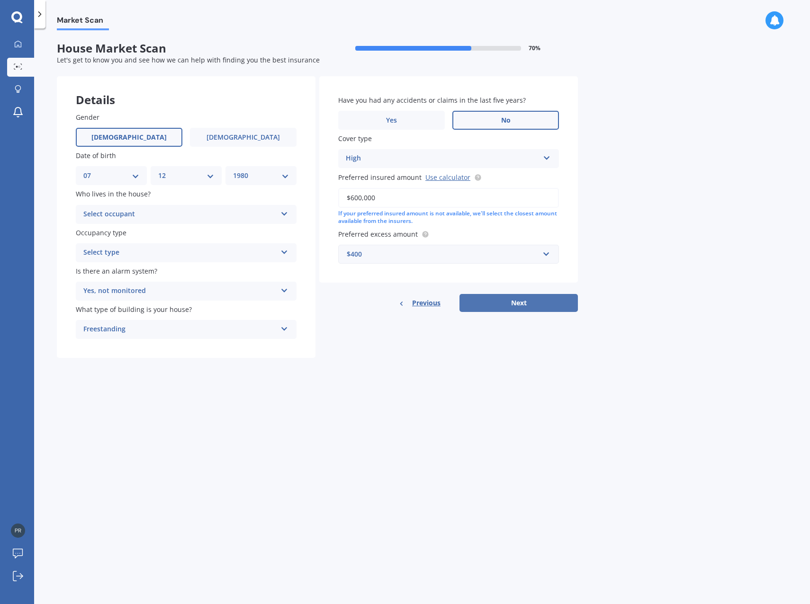
click at [508, 305] on button "Next" at bounding box center [518, 303] width 118 height 18
click at [116, 210] on div "Select occupant" at bounding box center [182, 214] width 189 height 10
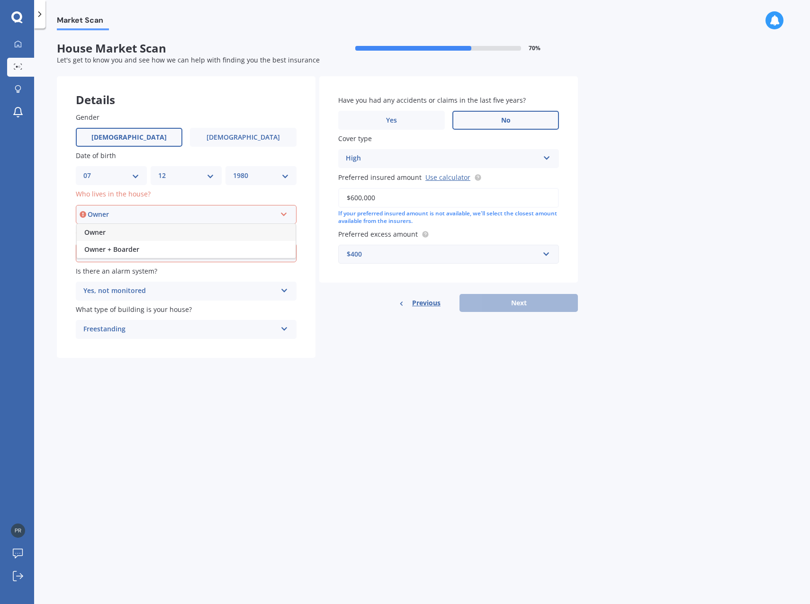
click at [104, 228] on span "Owner" at bounding box center [94, 232] width 21 height 9
click at [126, 250] on div "Select type" at bounding box center [182, 253] width 189 height 10
click at [124, 271] on div "Permanent" at bounding box center [186, 270] width 219 height 17
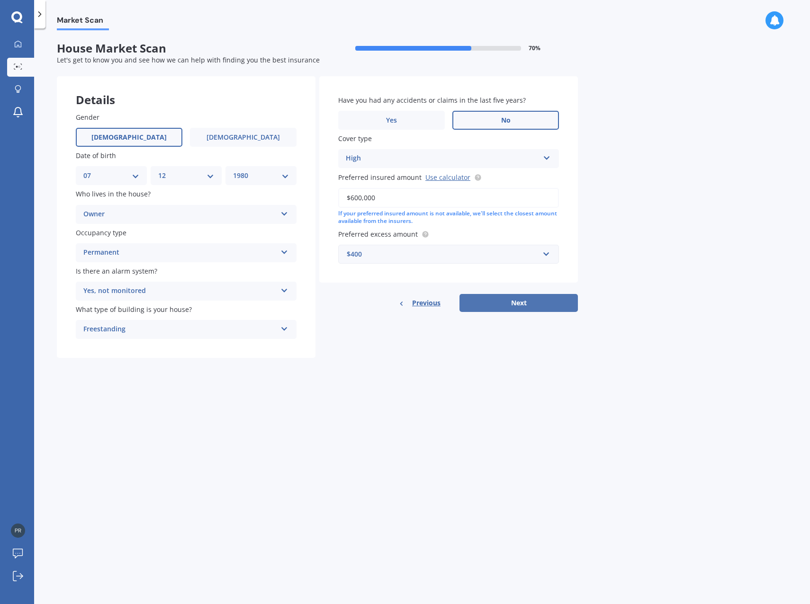
click at [526, 304] on button "Next" at bounding box center [518, 303] width 118 height 18
select select "07"
select select "12"
select select "1980"
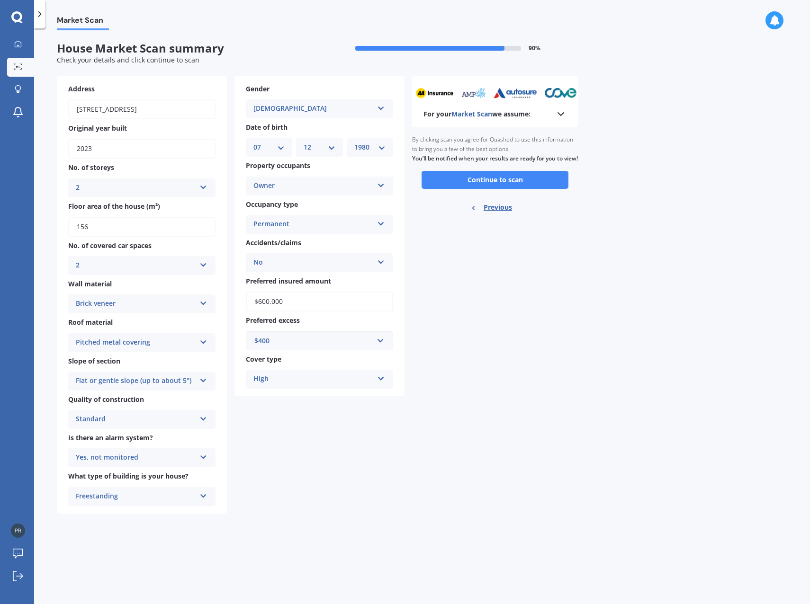
click at [283, 376] on div "High" at bounding box center [313, 379] width 120 height 11
click at [283, 377] on div "High" at bounding box center [313, 379] width 120 height 11
click at [474, 189] on button "Continue to scan" at bounding box center [495, 180] width 147 height 18
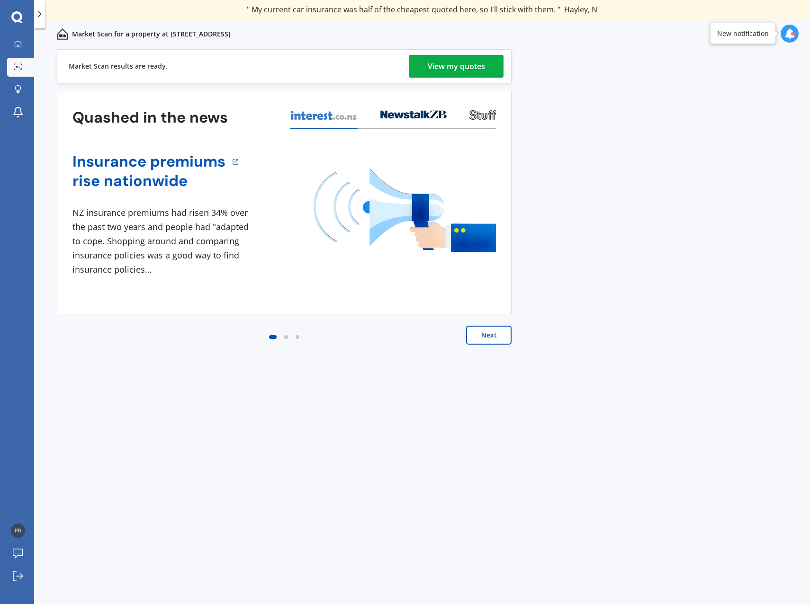
click at [458, 64] on div "View my quotes" at bounding box center [456, 66] width 57 height 23
